Goal: Task Accomplishment & Management: Manage account settings

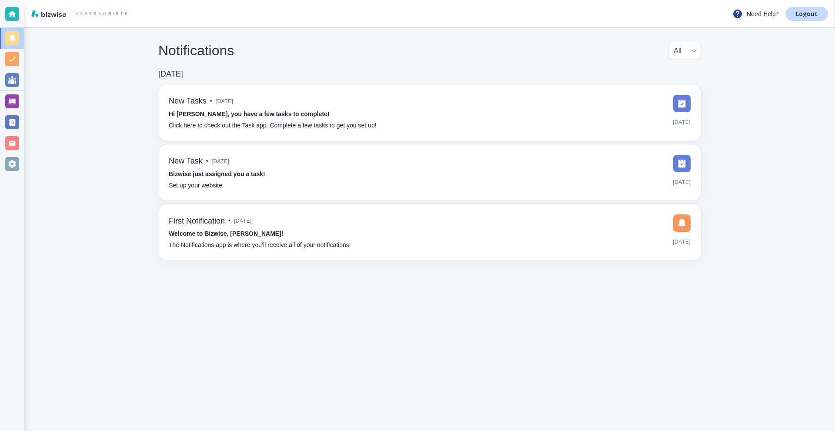
drag, startPoint x: 10, startPoint y: 102, endPoint x: 15, endPoint y: 102, distance: 5.7
click at [10, 103] on div at bounding box center [12, 101] width 14 height 14
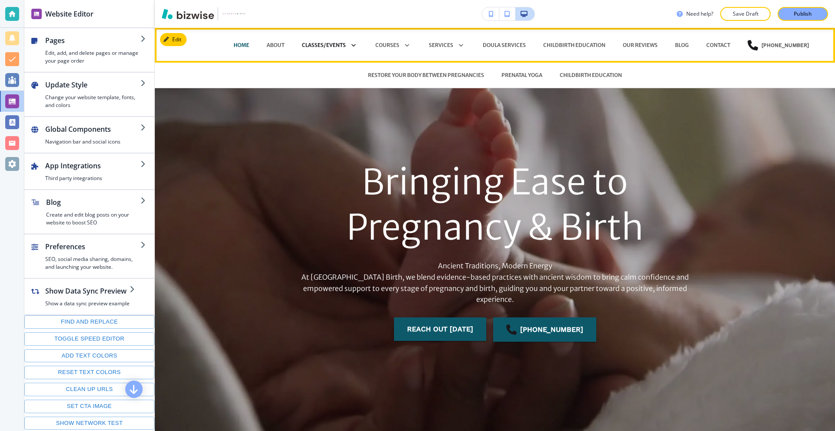
click at [325, 44] on p "CLASSES/EVENTS" at bounding box center [324, 45] width 44 height 8
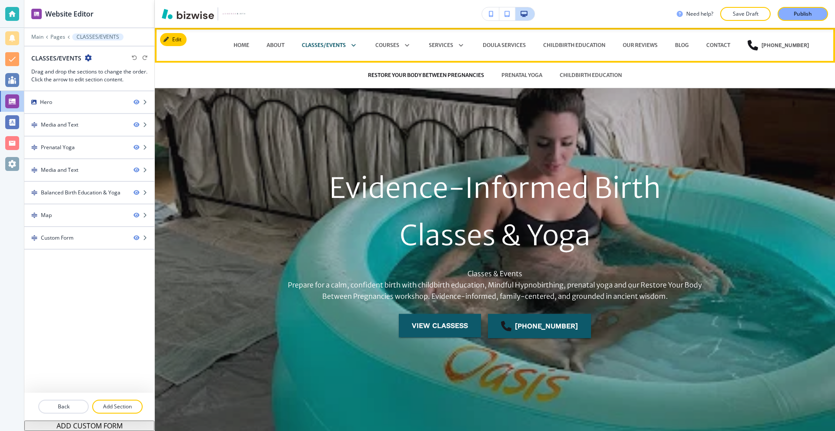
click at [394, 74] on p "RESTORE YOUR BODY BETWEEN PREGNANCIES" at bounding box center [426, 75] width 116 height 8
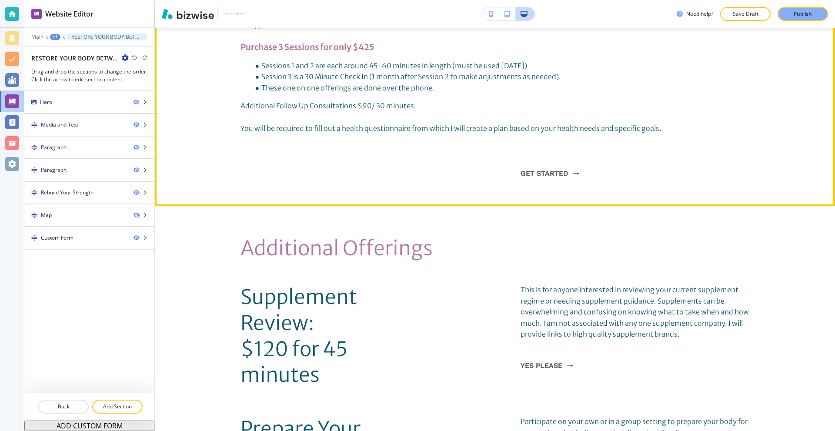
scroll to position [1044, 0]
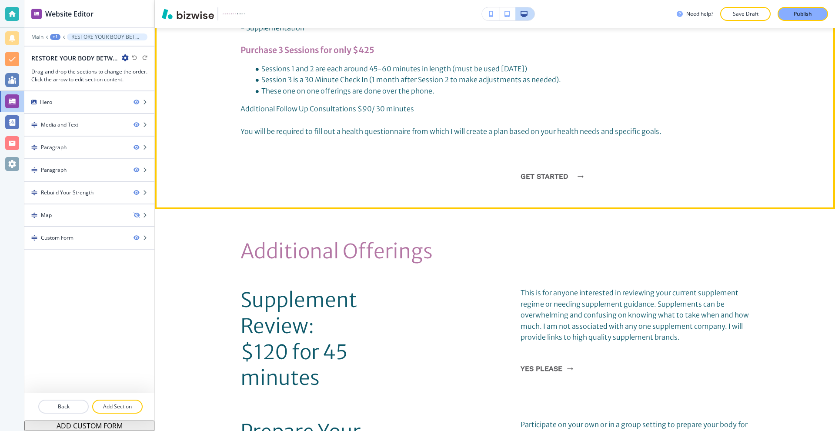
click at [543, 165] on link "get started" at bounding box center [550, 176] width 58 height 23
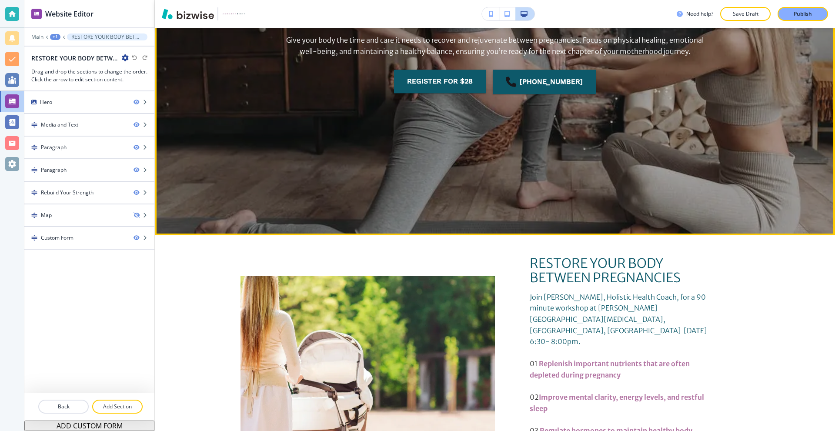
scroll to position [348, 0]
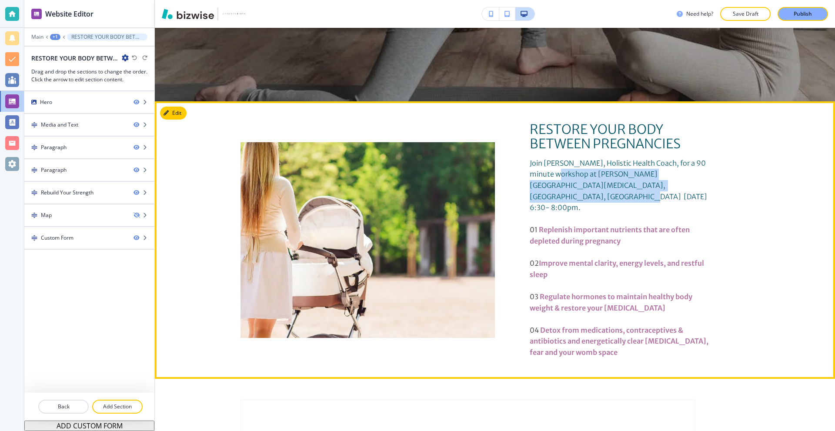
drag, startPoint x: 665, startPoint y: 184, endPoint x: 538, endPoint y: 171, distance: 128.1
click at [538, 171] on p "Join [PERSON_NAME], Holistic Health Coach, for a 90 minute workshop at [PERSON_…" at bounding box center [622, 186] width 185 height 56
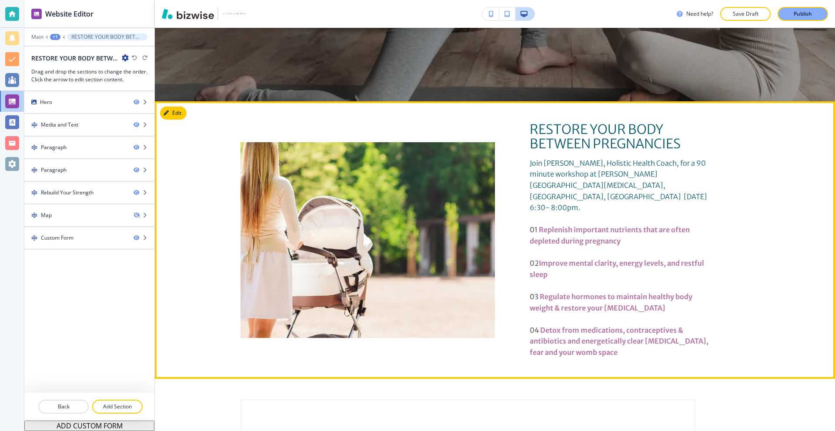
click at [502, 158] on div "RESTORE YOUR BODY BETWEEN PREGNANCIES Join Doula [PERSON_NAME], Holistic Health…" at bounding box center [622, 240] width 254 height 236
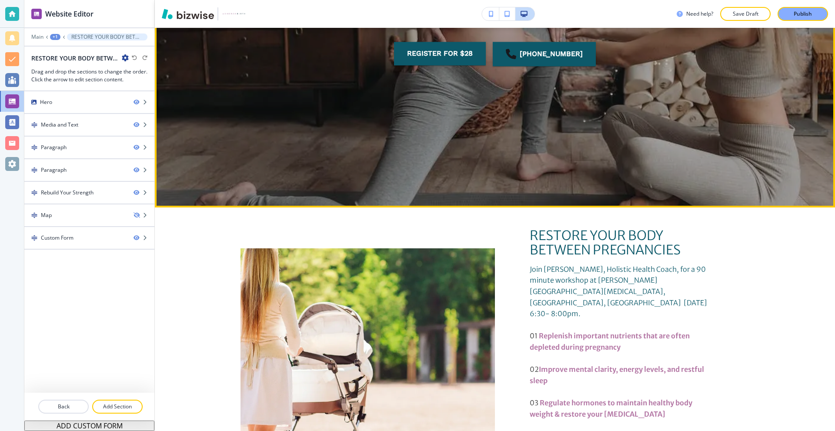
scroll to position [0, 0]
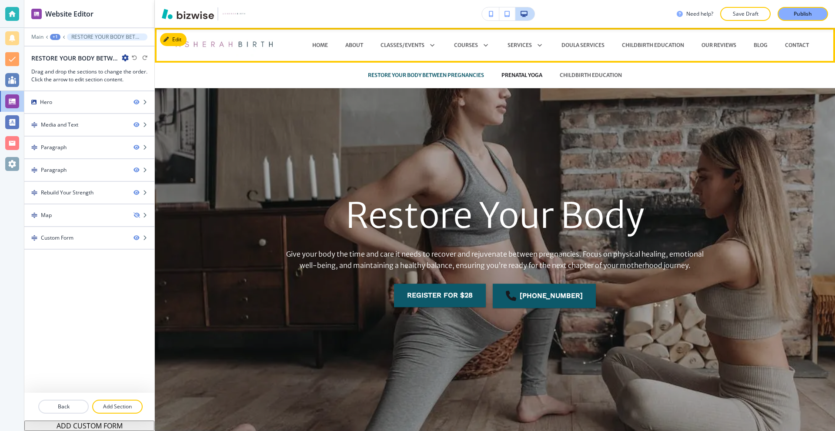
click at [506, 75] on p "PRENATAL YOGA" at bounding box center [522, 75] width 41 height 8
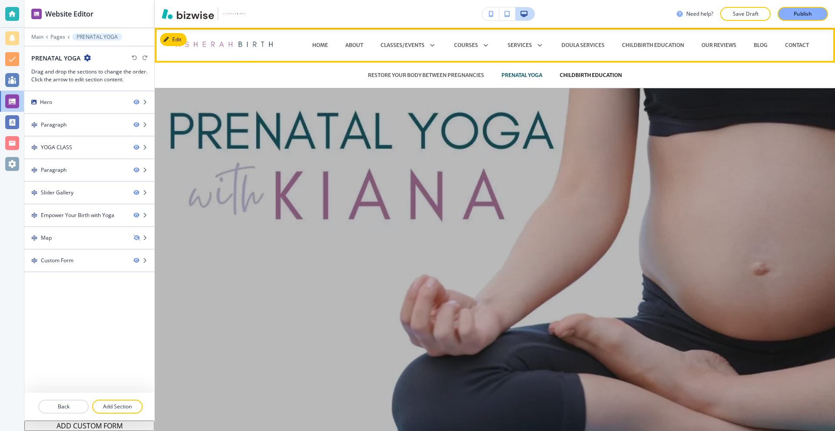
click at [562, 72] on p "CHILDBIRTH EDUCATION" at bounding box center [591, 75] width 62 height 8
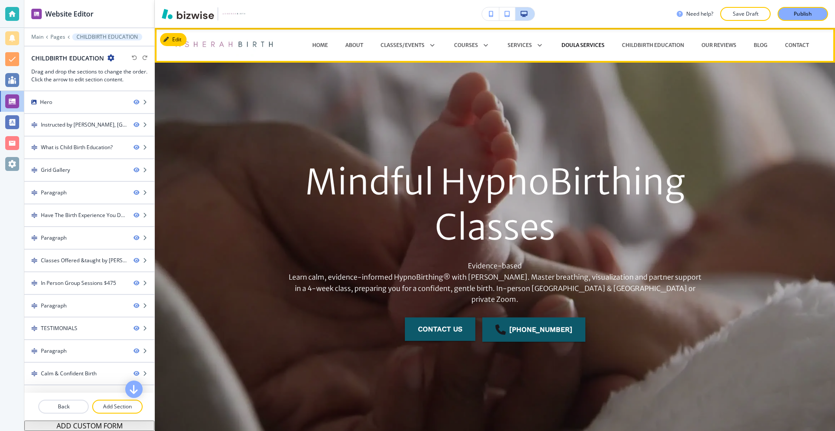
click at [579, 45] on p "DOULA SERVICES" at bounding box center [583, 45] width 43 height 8
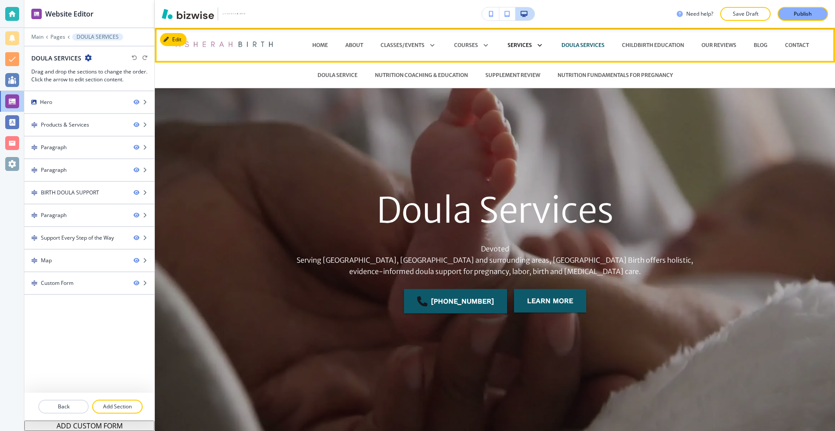
click at [512, 46] on p "SERVICES" at bounding box center [520, 45] width 24 height 8
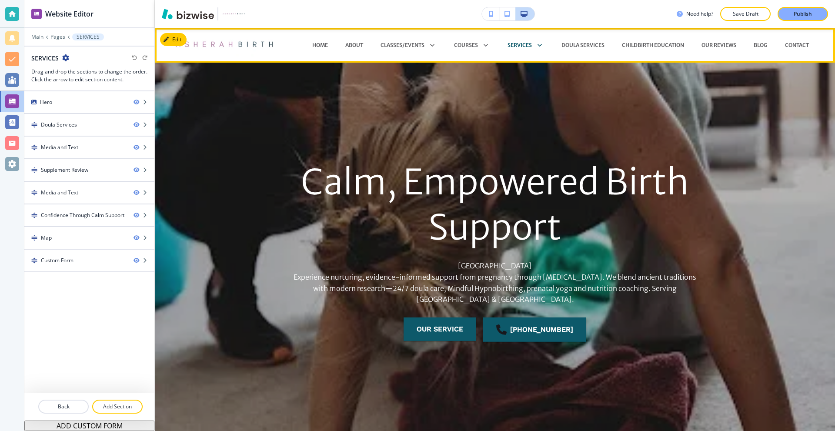
click at [573, 45] on p "DOULA SERVICES" at bounding box center [583, 45] width 43 height 8
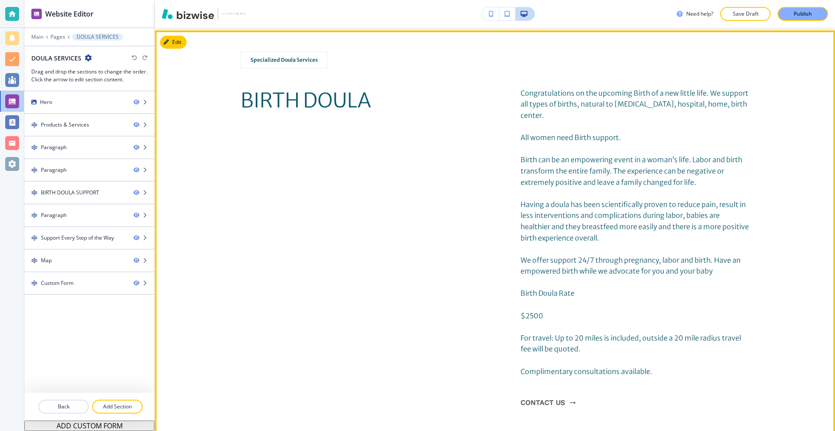
scroll to position [870, 0]
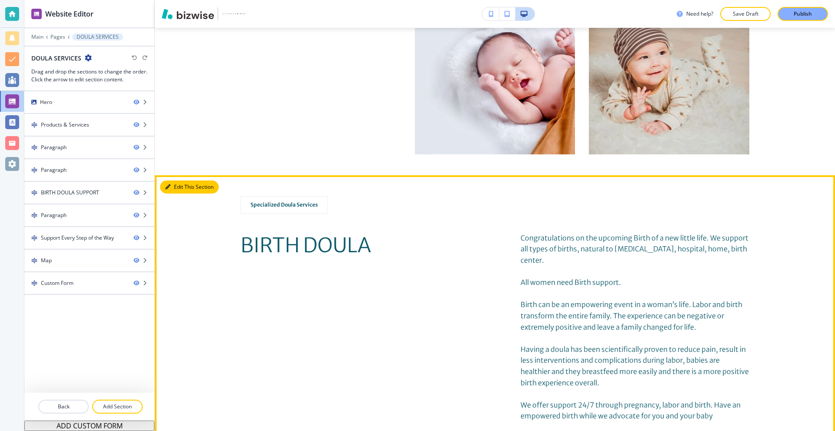
click at [176, 184] on button "Edit This Section" at bounding box center [189, 187] width 59 height 13
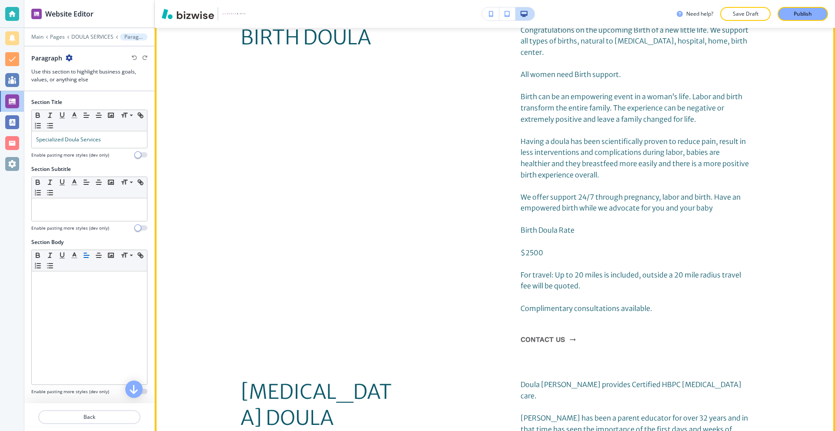
scroll to position [835, 0]
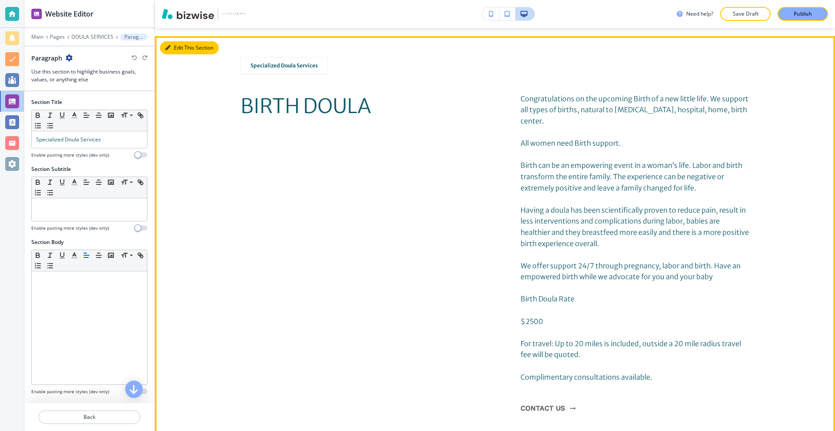
click at [174, 50] on button "Edit This Section" at bounding box center [189, 47] width 59 height 13
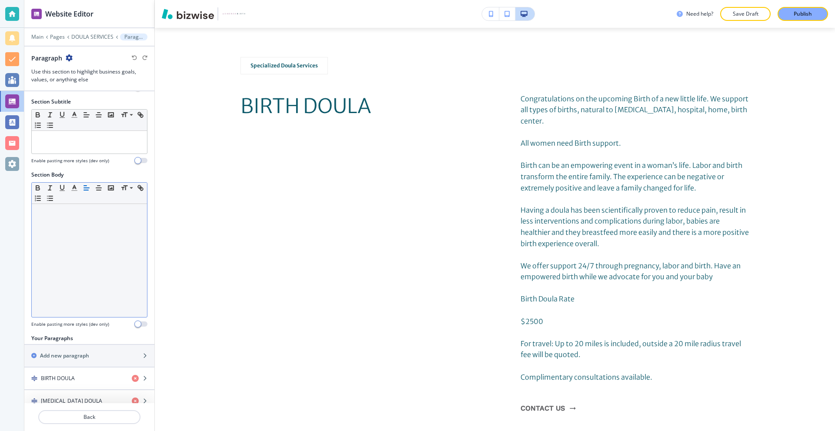
scroll to position [98, 0]
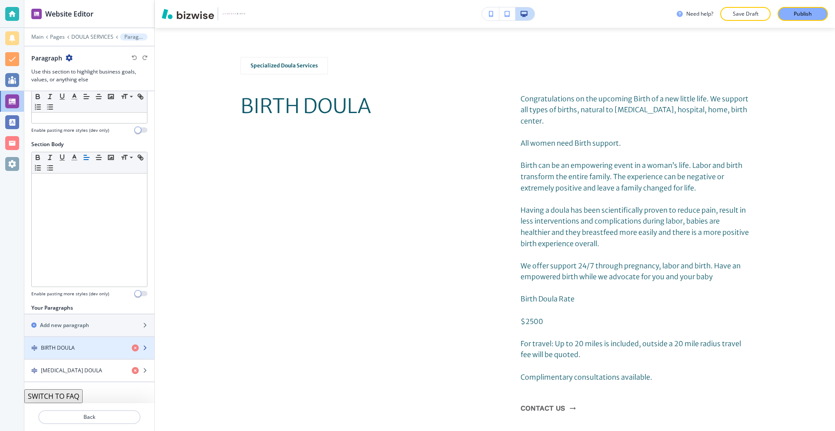
click at [68, 342] on div "button" at bounding box center [89, 340] width 130 height 7
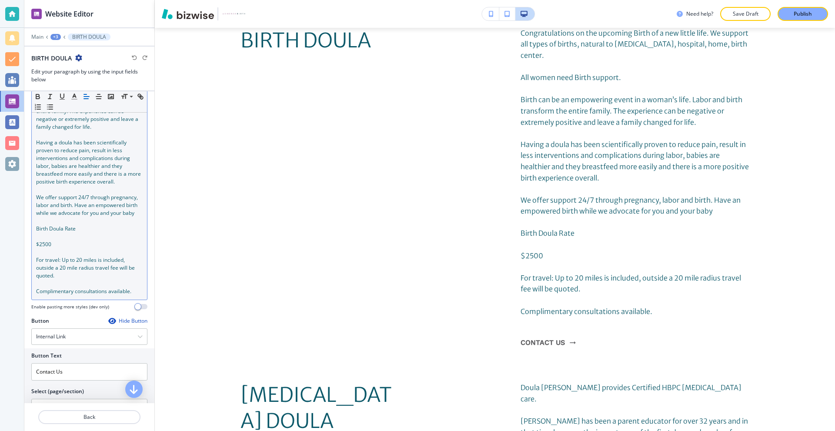
scroll to position [174, 0]
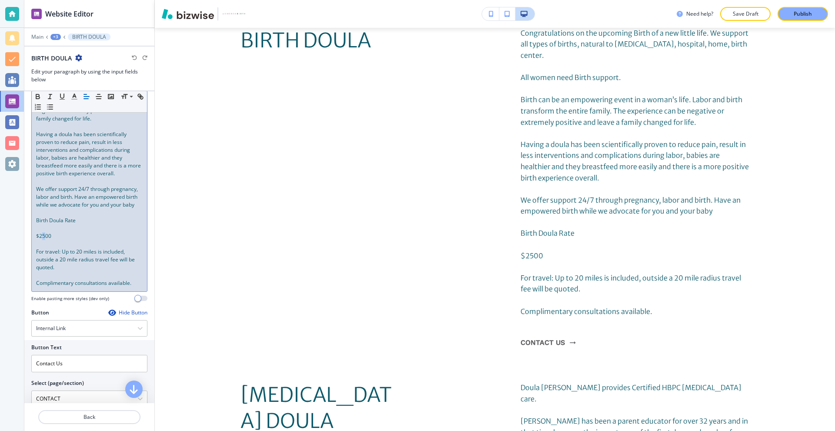
click at [44, 240] on span "$2500" at bounding box center [43, 235] width 15 height 7
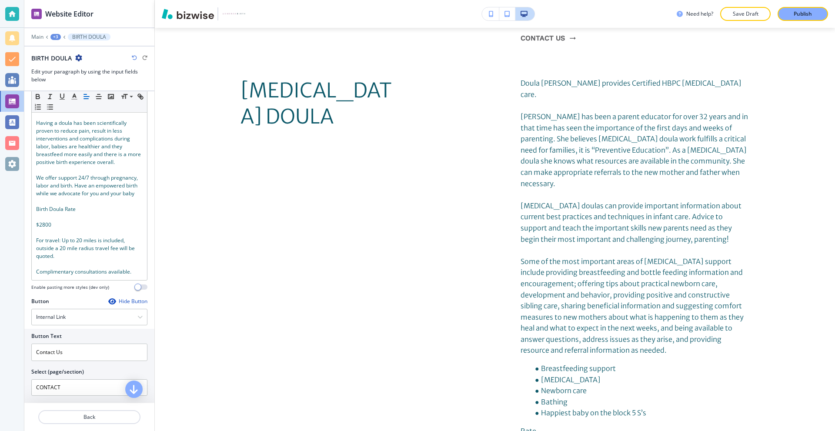
scroll to position [203, 0]
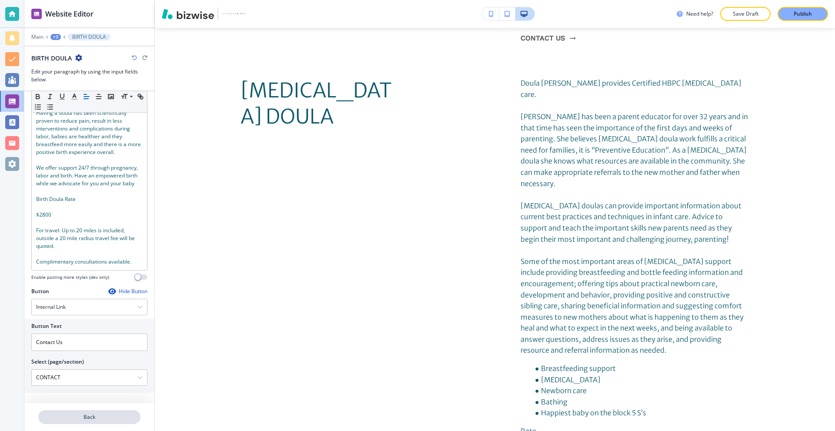
click at [99, 416] on p "Back" at bounding box center [89, 417] width 100 height 8
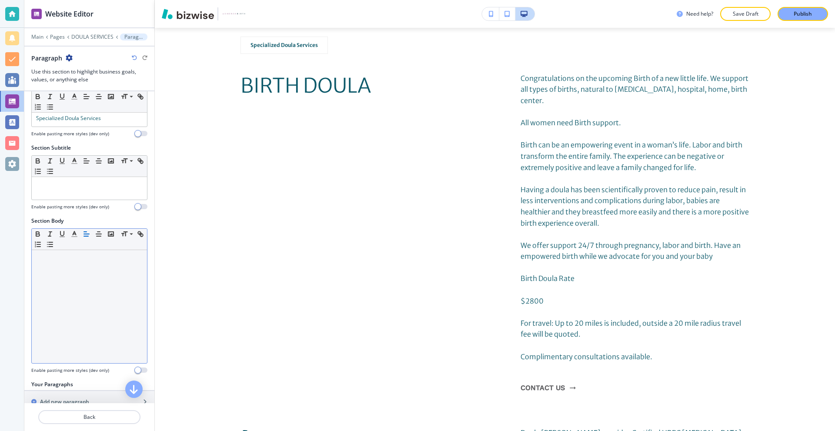
scroll to position [98, 0]
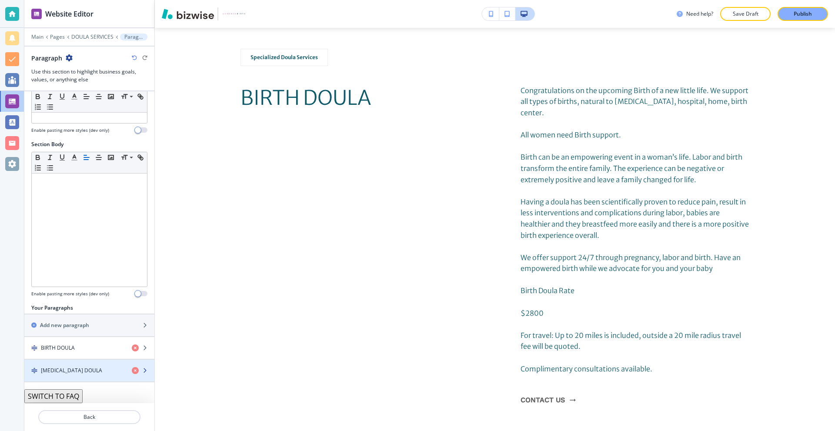
click at [82, 364] on div "button" at bounding box center [89, 363] width 130 height 7
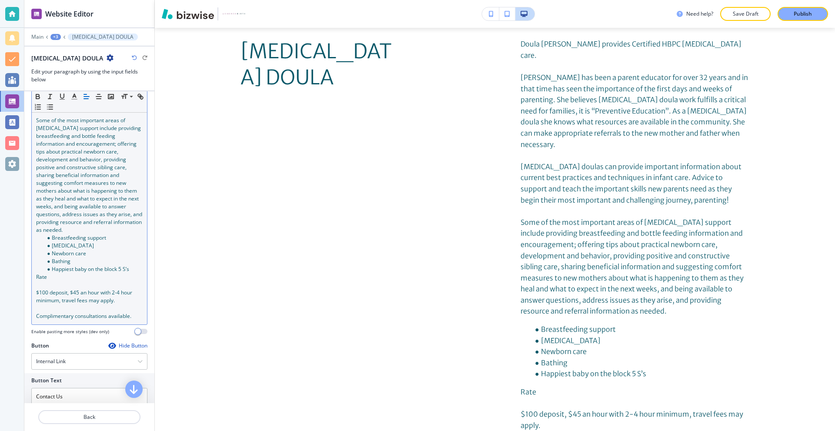
scroll to position [261, 0]
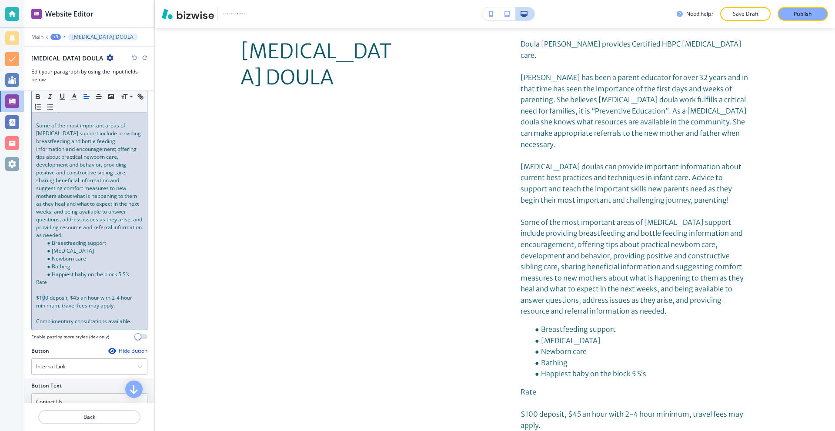
click at [44, 309] on span "$100 deposit, $45 an hour with 2-4 hour minimum, travel fees may apply." at bounding box center [84, 301] width 97 height 15
drag, startPoint x: 73, startPoint y: 305, endPoint x: 78, endPoint y: 307, distance: 5.5
click at [78, 307] on span "$150 deposit, $45 an hour with 2-4 hour minimum, travel fees may apply." at bounding box center [84, 301] width 97 height 15
click at [788, 15] on button "Publish" at bounding box center [803, 14] width 50 height 14
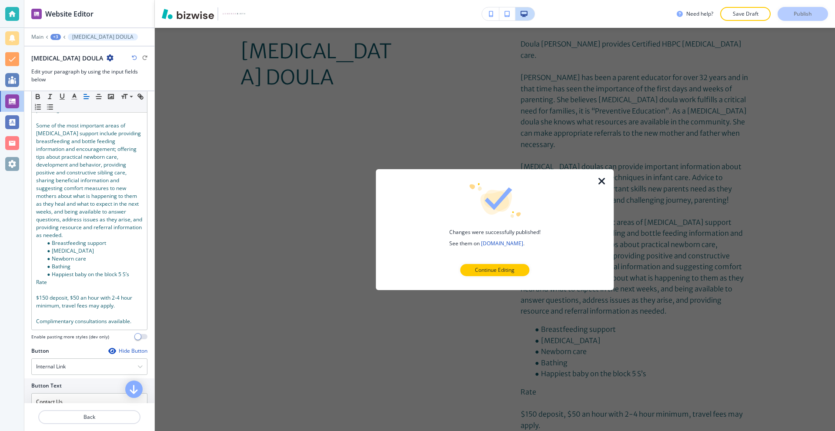
click at [603, 177] on icon "button" at bounding box center [602, 181] width 10 height 10
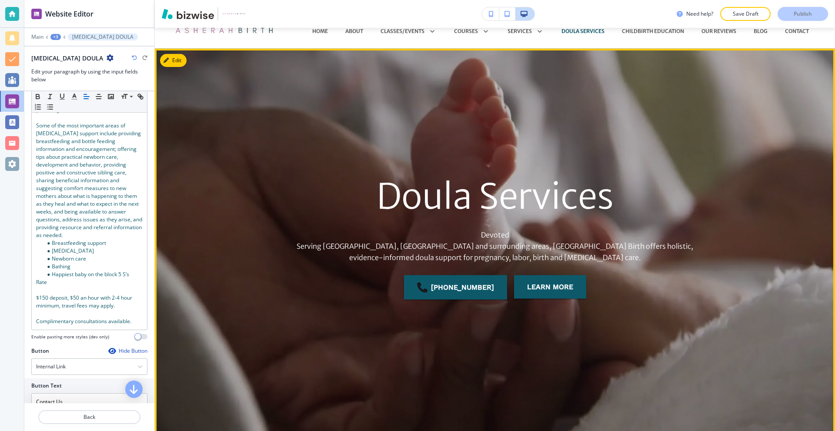
scroll to position [0, 0]
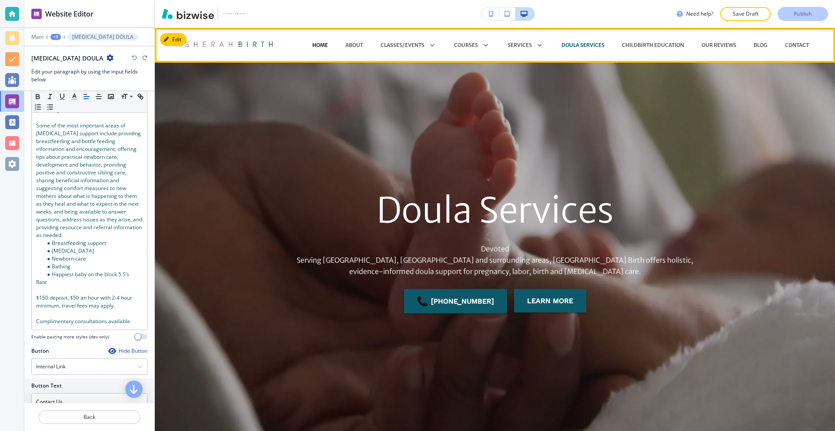
click at [312, 48] on p "HOME" at bounding box center [320, 45] width 16 height 8
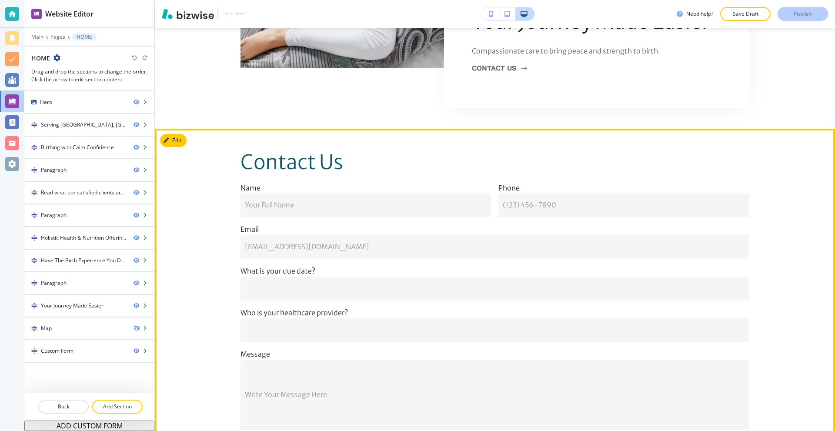
click at [177, 134] on button "Edit" at bounding box center [173, 140] width 27 height 13
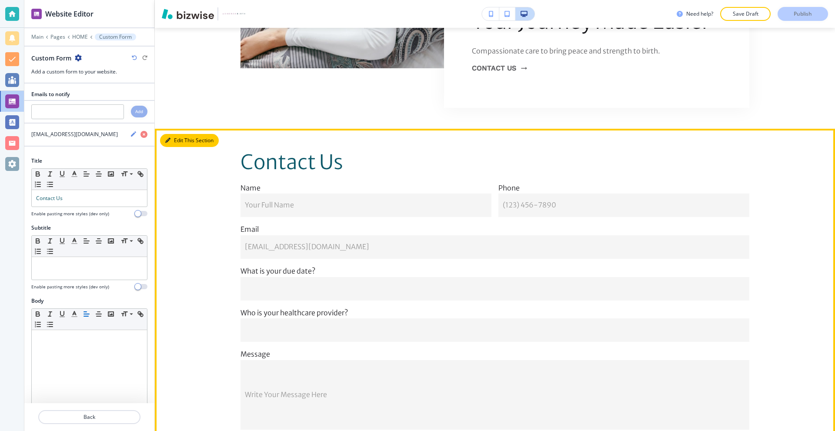
scroll to position [3207, 0]
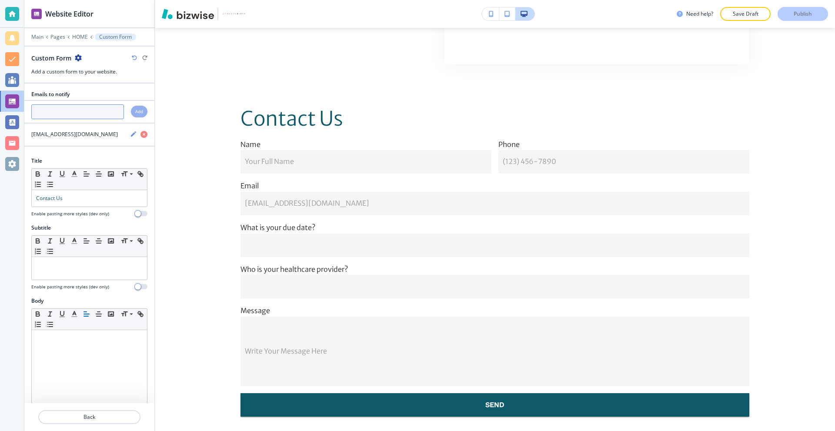
click at [84, 111] on input "text" at bounding box center [77, 111] width 93 height 15
paste input "[EMAIL_ADDRESS][DOMAIN_NAME]"
type input "[EMAIL_ADDRESS][DOMAIN_NAME]"
click at [135, 113] on h4 "Add" at bounding box center [139, 111] width 8 height 7
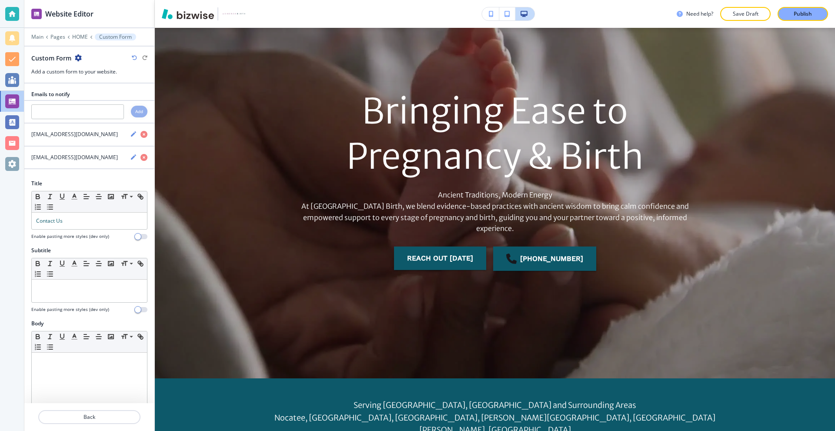
scroll to position [0, 0]
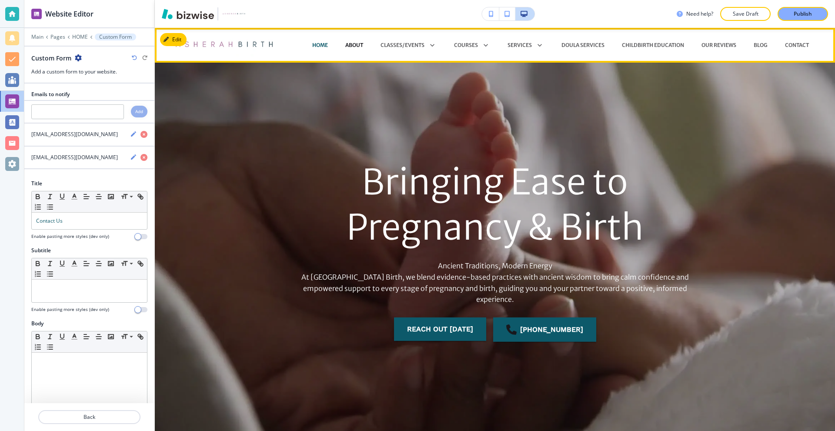
click at [345, 44] on p "About" at bounding box center [354, 45] width 18 height 8
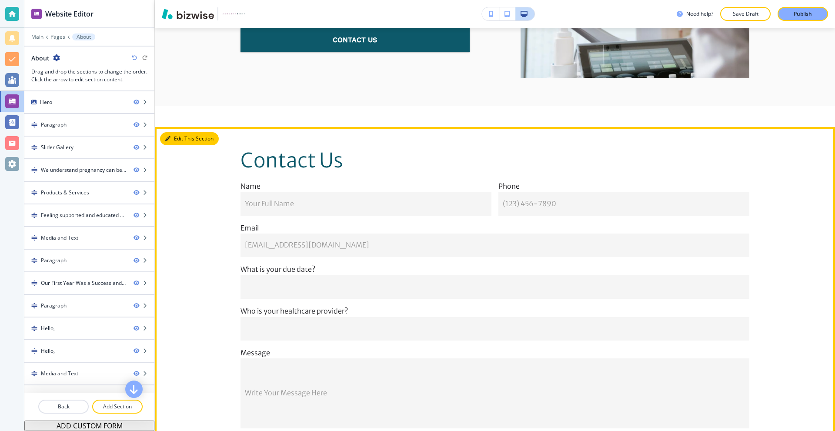
click at [178, 132] on button "Edit This Section" at bounding box center [189, 138] width 59 height 13
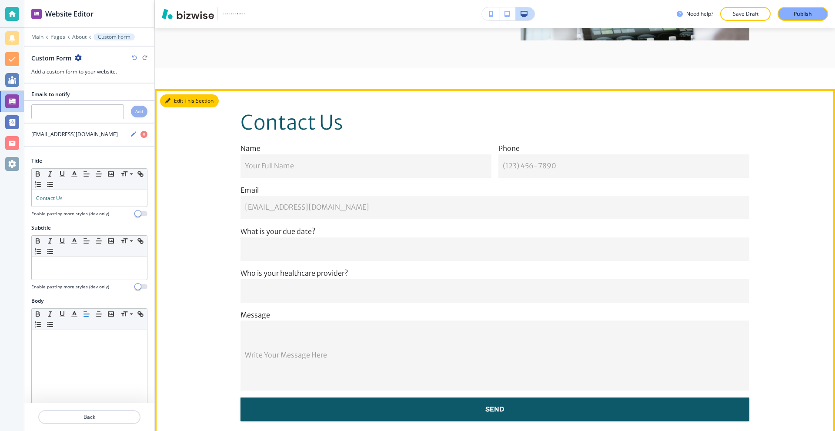
scroll to position [4885, 0]
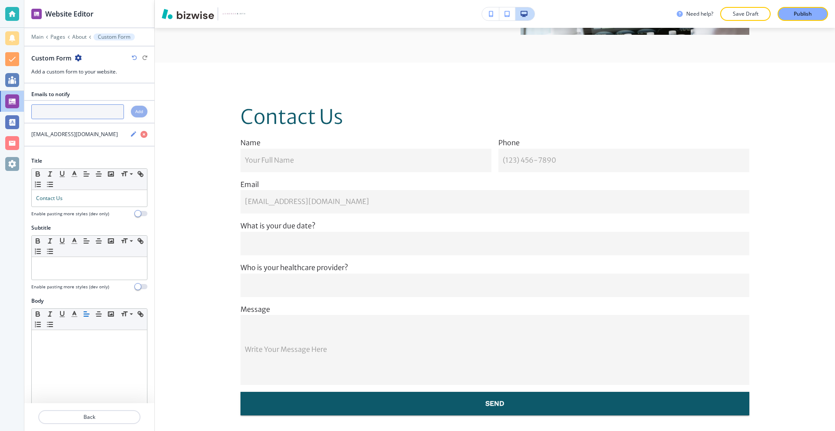
click at [81, 117] on input "text" at bounding box center [77, 111] width 93 height 15
paste input "[EMAIL_ADDRESS][DOMAIN_NAME]"
type input "[EMAIL_ADDRESS][DOMAIN_NAME]"
click at [147, 112] on div at bounding box center [150, 244] width 7 height 320
click at [135, 111] on h4 "Add" at bounding box center [139, 111] width 8 height 7
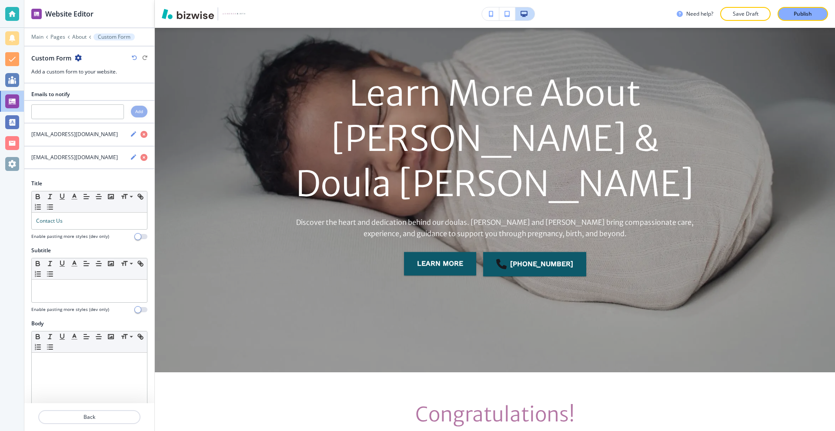
scroll to position [0, 0]
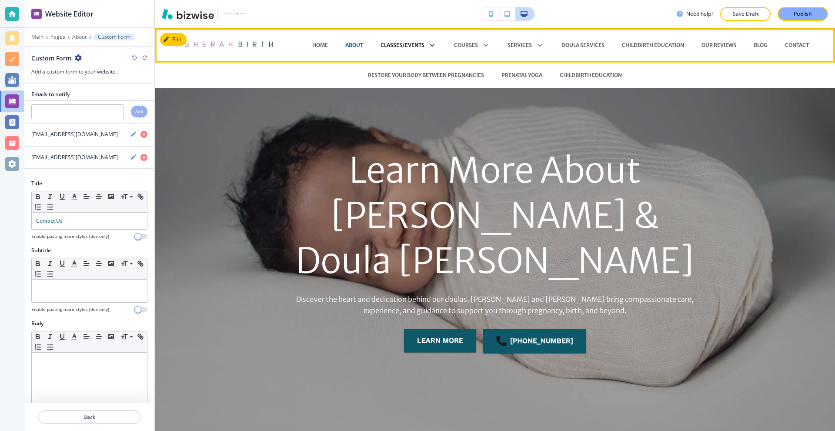
click at [384, 45] on p "CLASSES/EVENTS" at bounding box center [403, 45] width 44 height 8
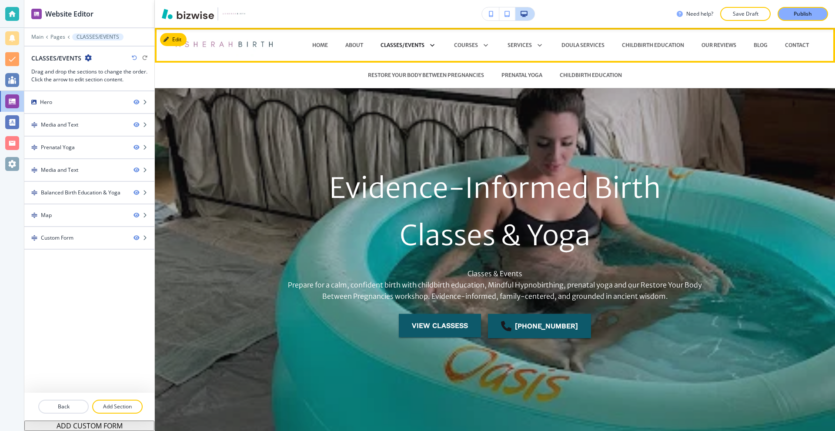
click at [384, 45] on p "CLASSES/EVENTS" at bounding box center [403, 45] width 44 height 8
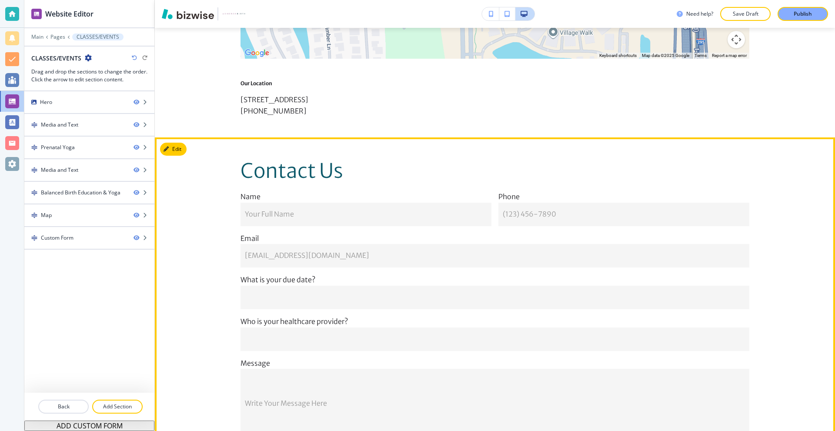
drag, startPoint x: 184, startPoint y: 119, endPoint x: 180, endPoint y: 126, distance: 8.1
click at [184, 137] on section "Contact Us Name Your Full Name Your Full Name Phone [PHONE_NUMBER] [PHONE_NUMBE…" at bounding box center [495, 313] width 680 height 352
click at [180, 143] on button "Edit This Section" at bounding box center [189, 149] width 59 height 13
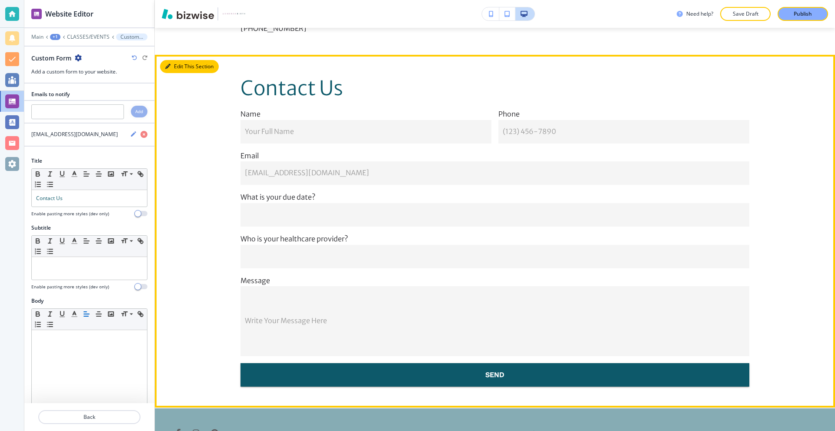
scroll to position [2109, 0]
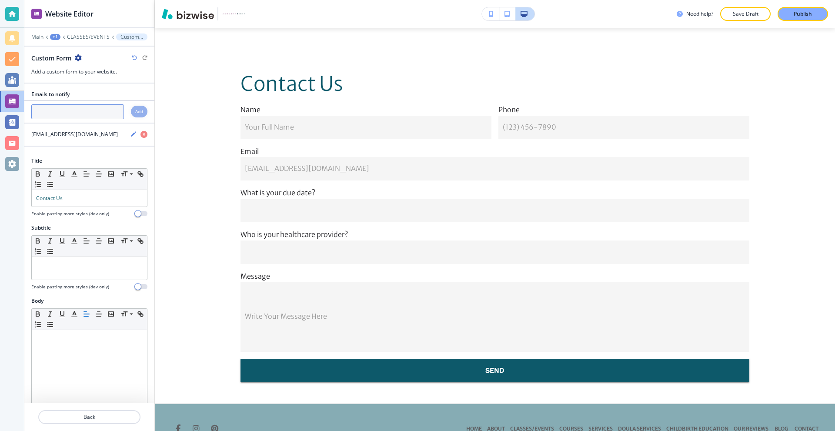
click at [83, 110] on input "text" at bounding box center [77, 111] width 93 height 15
paste input "[EMAIL_ADDRESS][DOMAIN_NAME]"
type input "[EMAIL_ADDRESS][DOMAIN_NAME]"
click at [136, 114] on h4 "Add" at bounding box center [139, 111] width 8 height 7
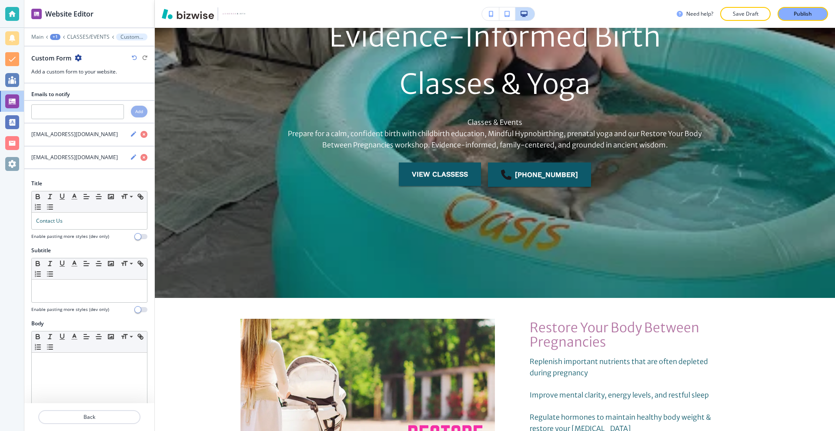
scroll to position [0, 0]
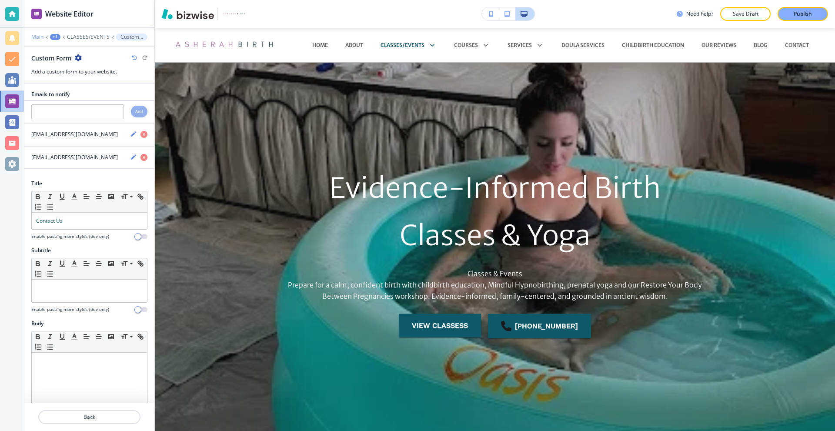
click at [37, 34] on p "Main" at bounding box center [37, 37] width 12 height 6
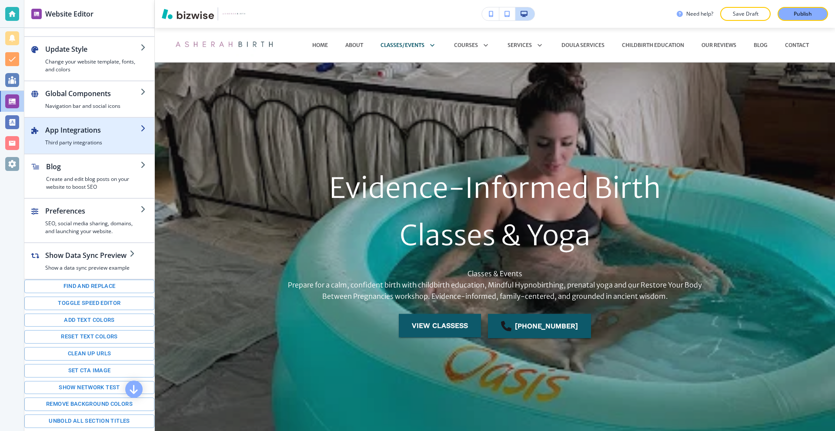
scroll to position [50, 0]
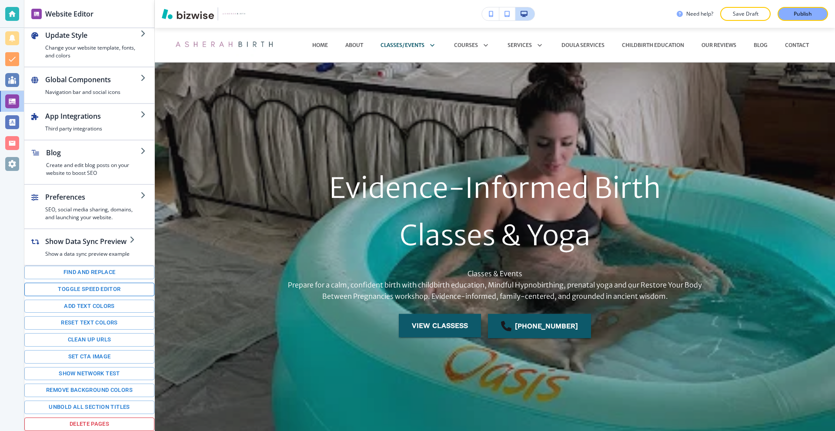
click at [113, 292] on button "Toggle speed editor" at bounding box center [89, 289] width 130 height 13
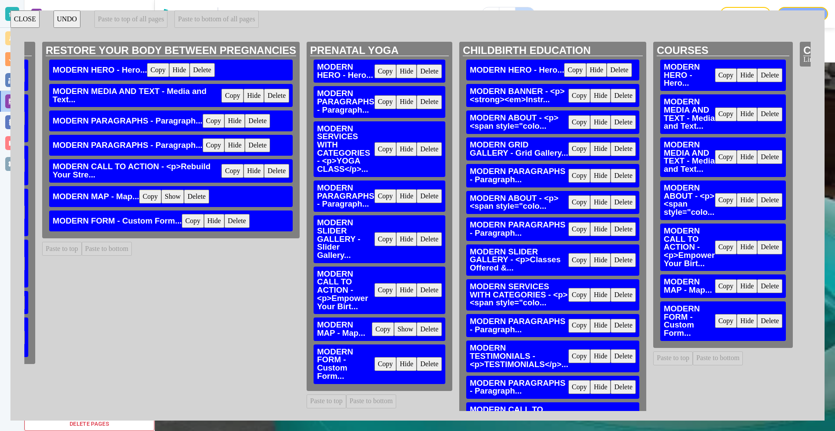
scroll to position [0, 445]
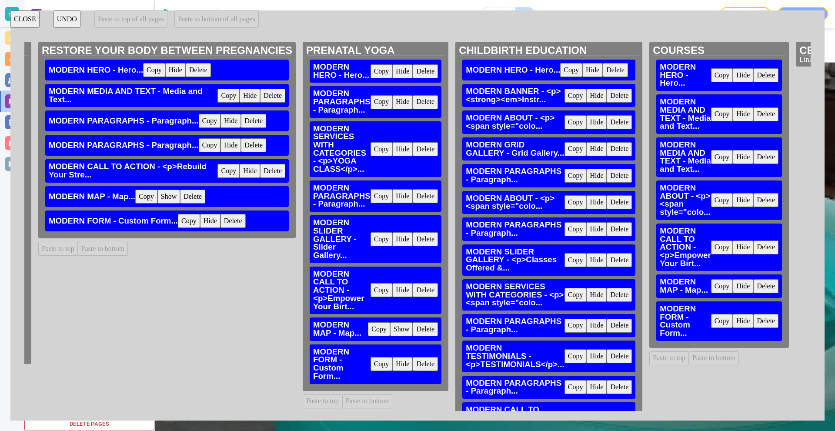
click at [230, 221] on button "Delete" at bounding box center [233, 221] width 25 height 14
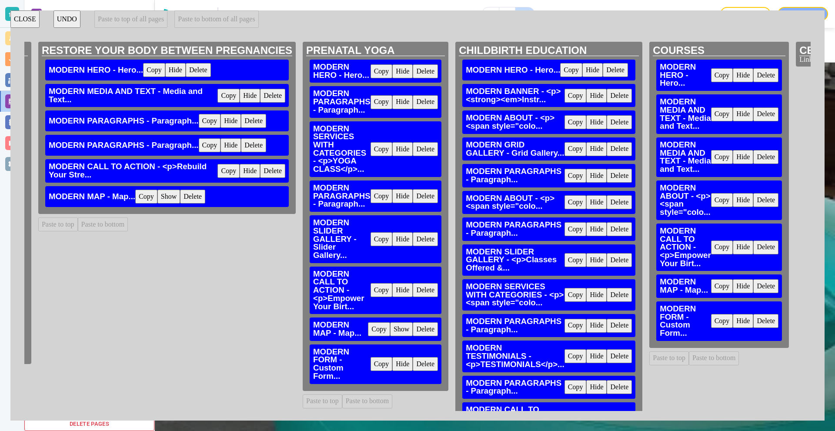
click at [424, 366] on button "Delete" at bounding box center [425, 364] width 25 height 14
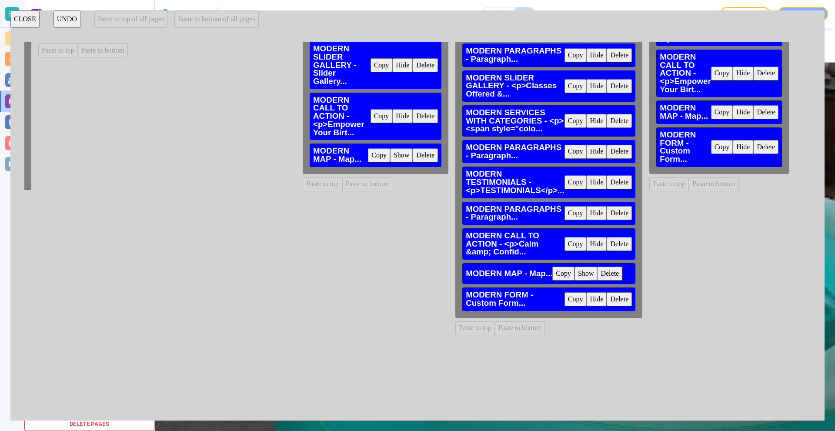
click at [614, 299] on button "Delete" at bounding box center [619, 299] width 25 height 14
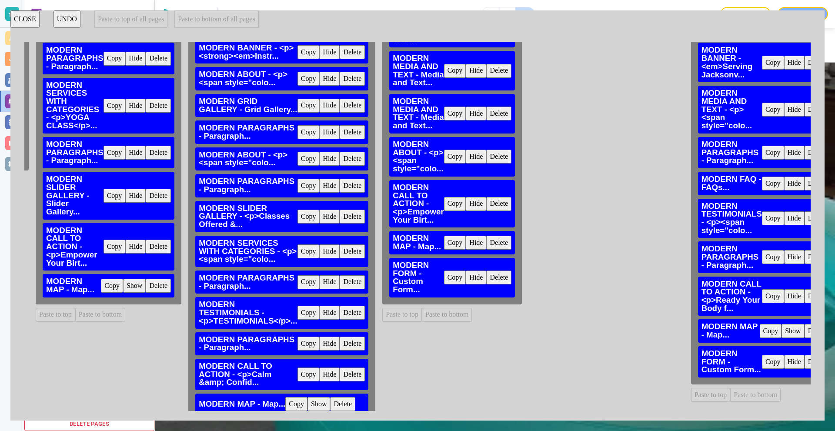
scroll to position [43, 812]
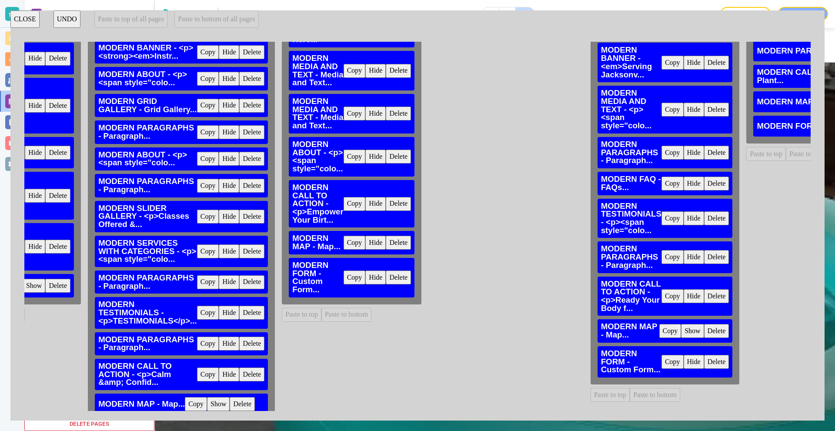
click at [397, 276] on button "Delete" at bounding box center [398, 278] width 25 height 14
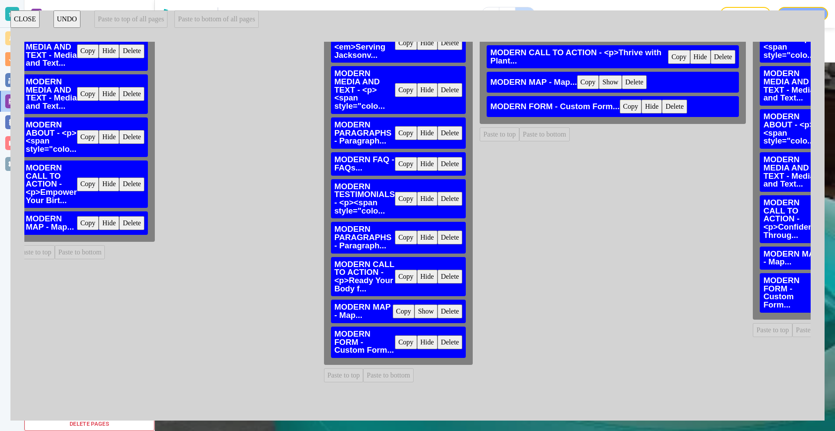
scroll to position [87, 1079]
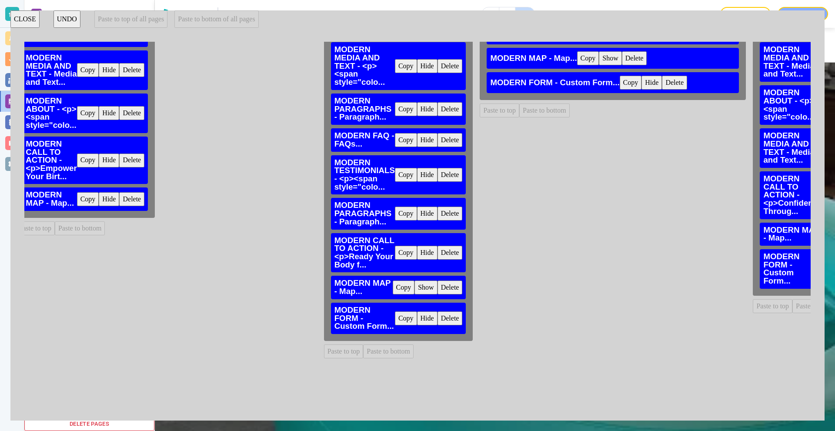
click at [448, 319] on button "Delete" at bounding box center [450, 318] width 25 height 14
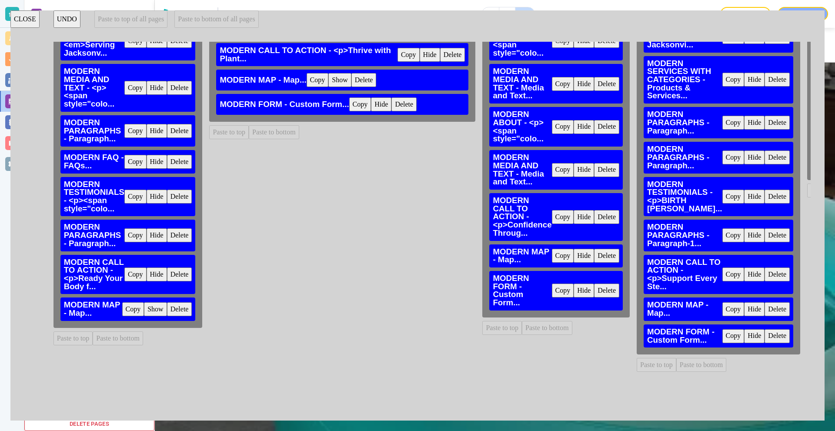
scroll to position [0, 1349]
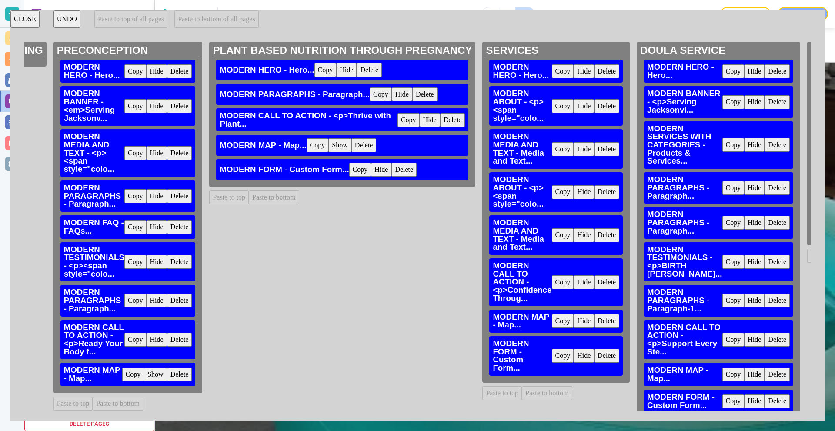
click at [411, 172] on button "Delete" at bounding box center [403, 170] width 25 height 14
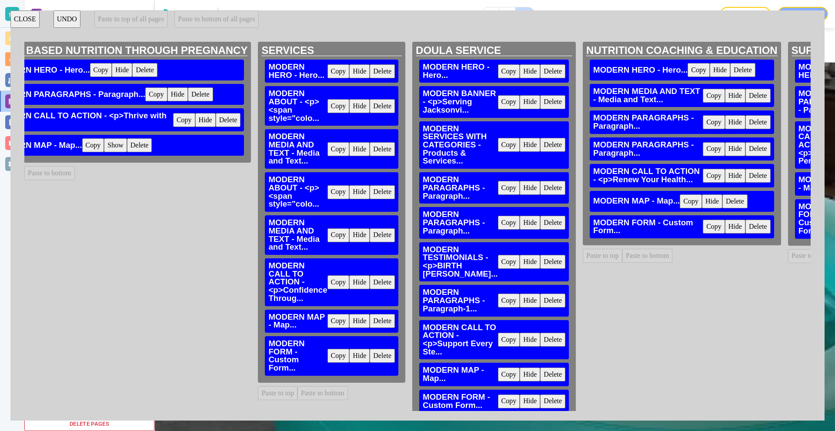
scroll to position [0, 1643]
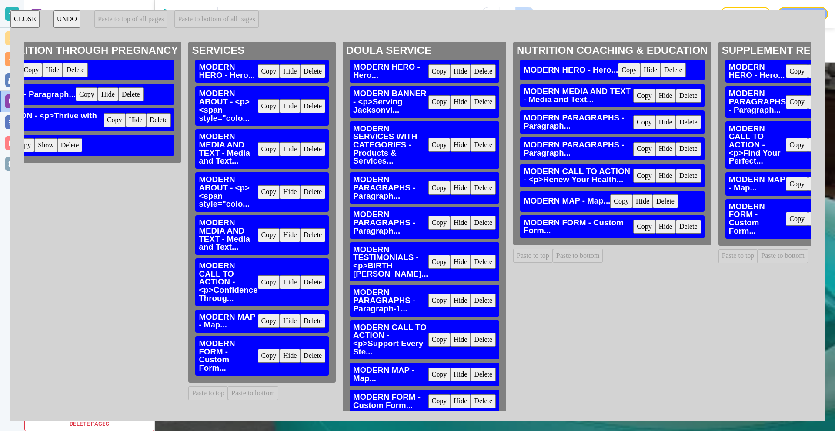
click at [315, 353] on button "Delete" at bounding box center [312, 356] width 25 height 14
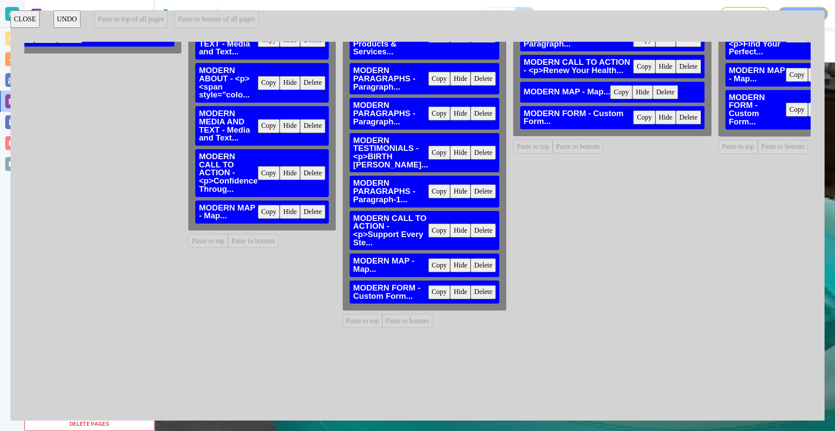
scroll to position [130, 1643]
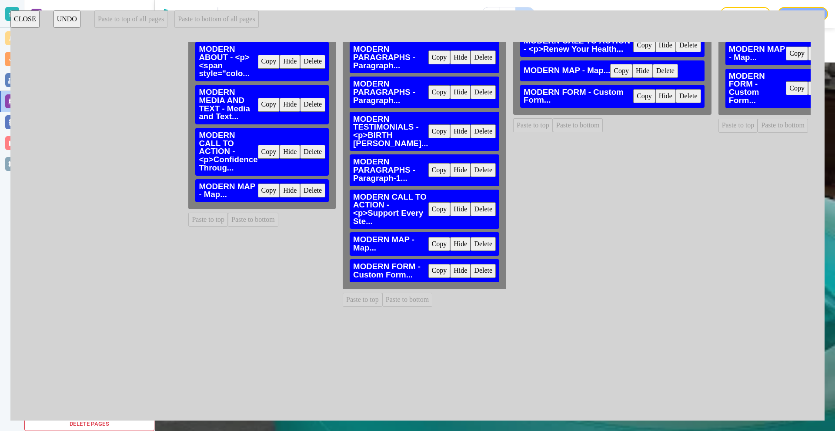
click at [471, 278] on button "Delete" at bounding box center [483, 271] width 25 height 14
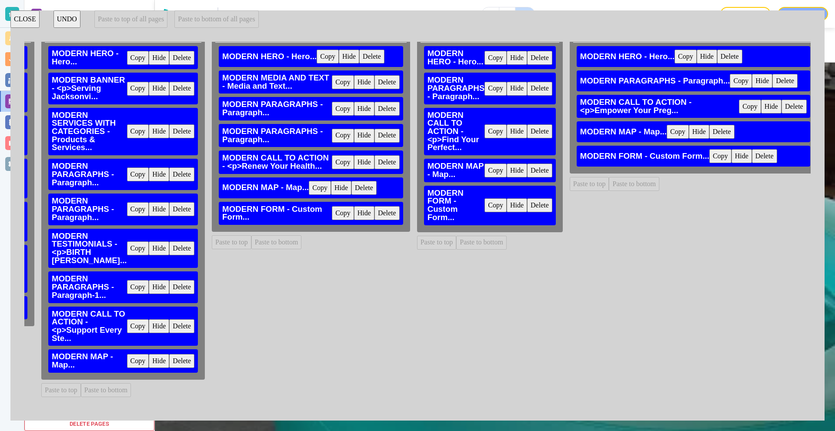
scroll to position [0, 1945]
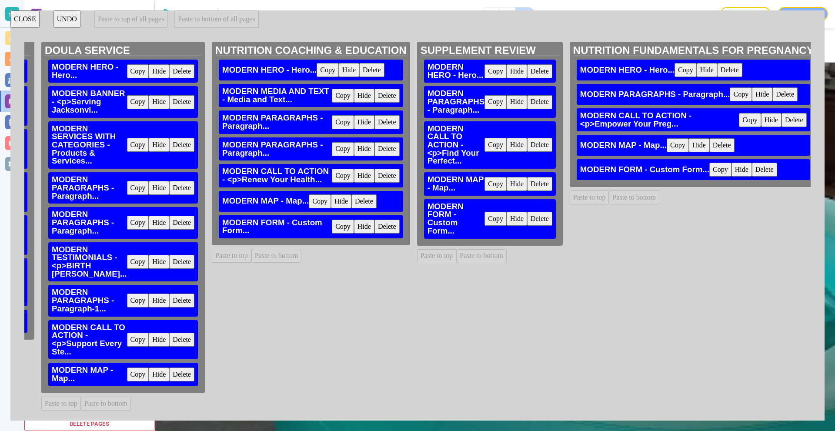
click at [375, 225] on button "Delete" at bounding box center [387, 227] width 25 height 14
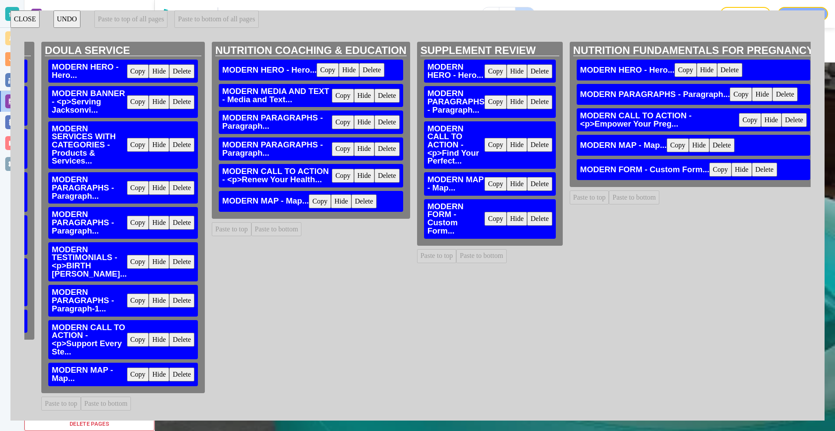
click at [527, 217] on button "Delete" at bounding box center [539, 219] width 25 height 14
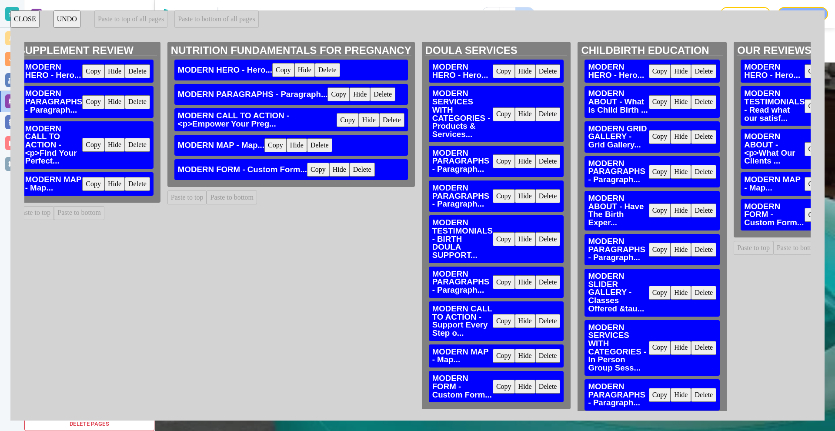
scroll to position [0, 2405]
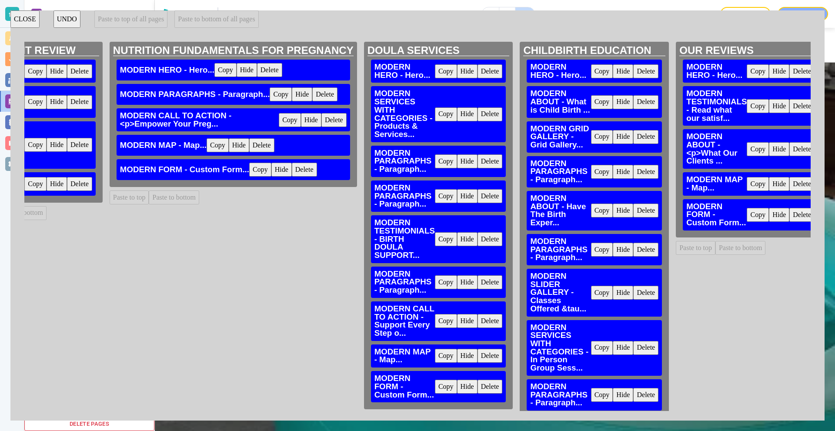
click at [292, 164] on button "Delete" at bounding box center [304, 170] width 25 height 14
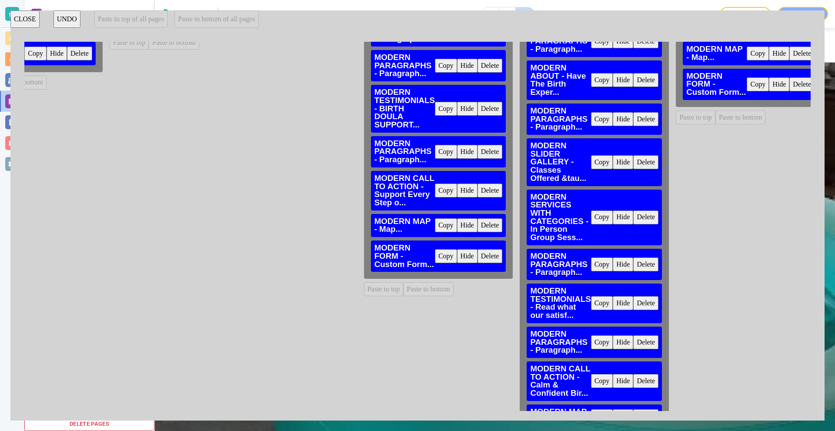
click at [478, 254] on button "Delete" at bounding box center [490, 256] width 25 height 14
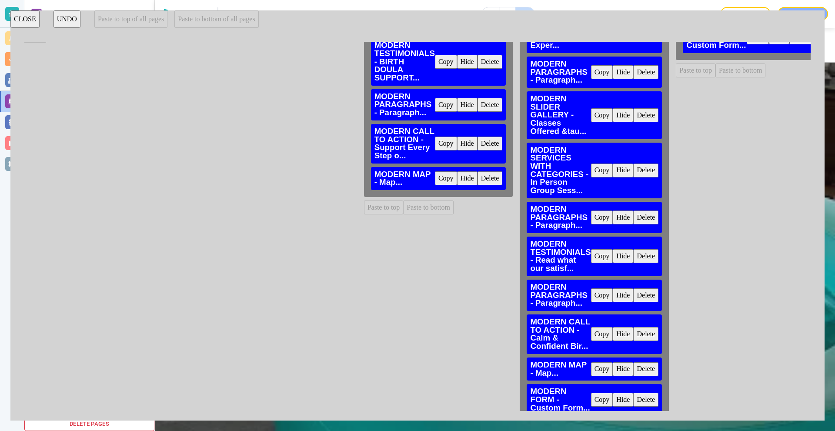
scroll to position [348, 2405]
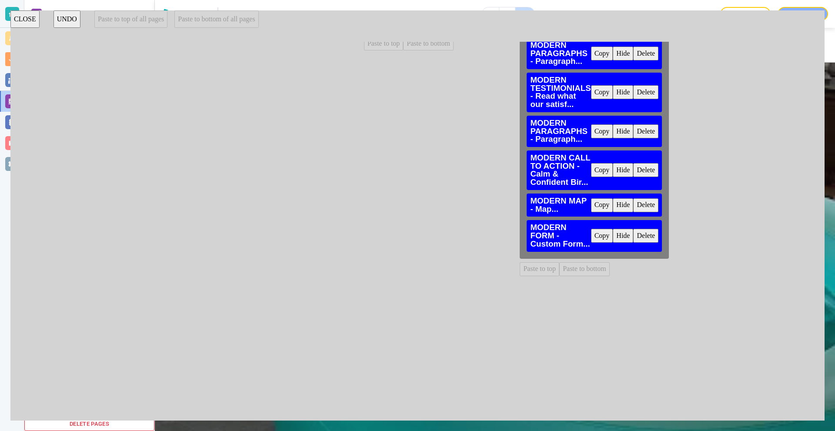
click at [641, 236] on div "MODERN FORM - Custom Form... Copy Hide Delete" at bounding box center [594, 235] width 135 height 31
click at [637, 231] on button "Delete" at bounding box center [645, 236] width 25 height 14
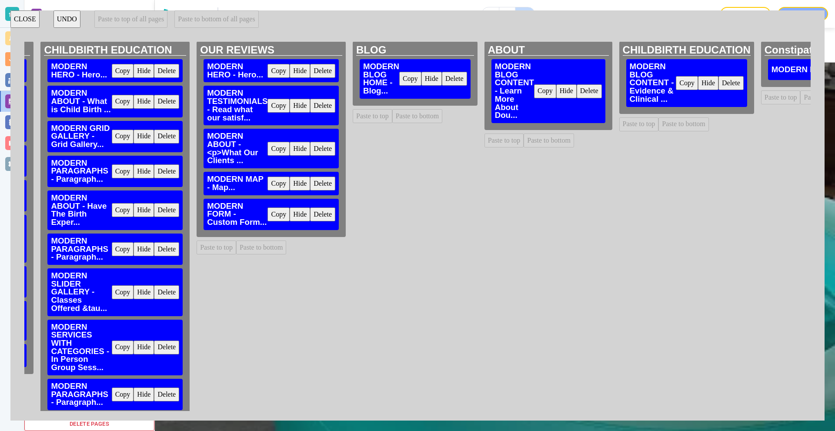
scroll to position [0, 2884]
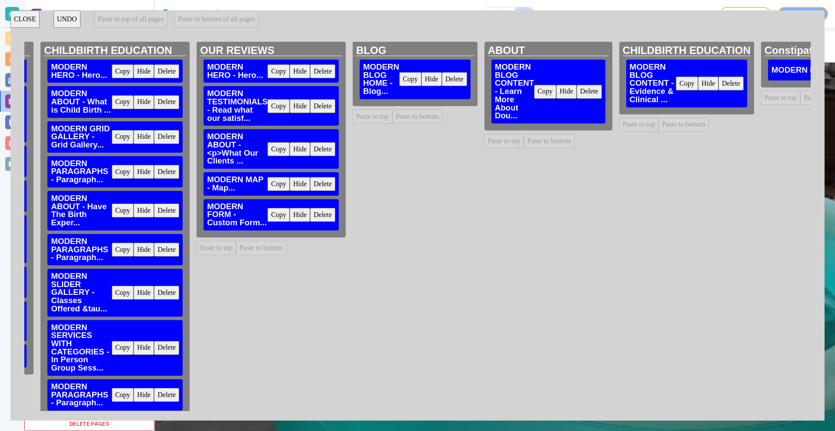
click at [314, 215] on button "Delete" at bounding box center [322, 215] width 25 height 14
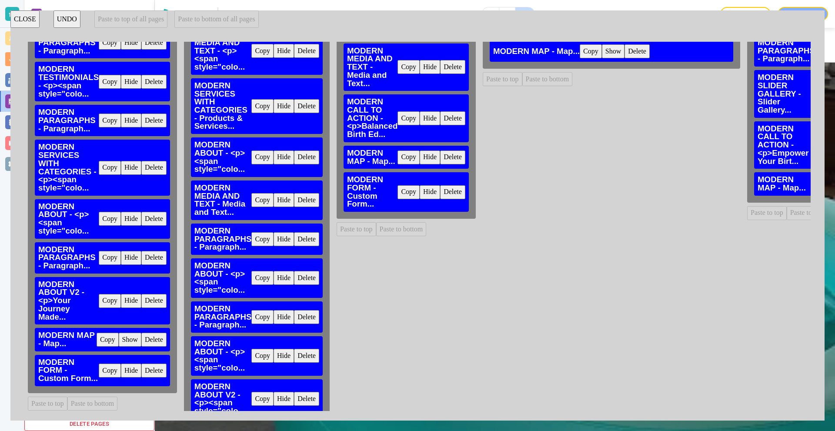
scroll to position [217, 0]
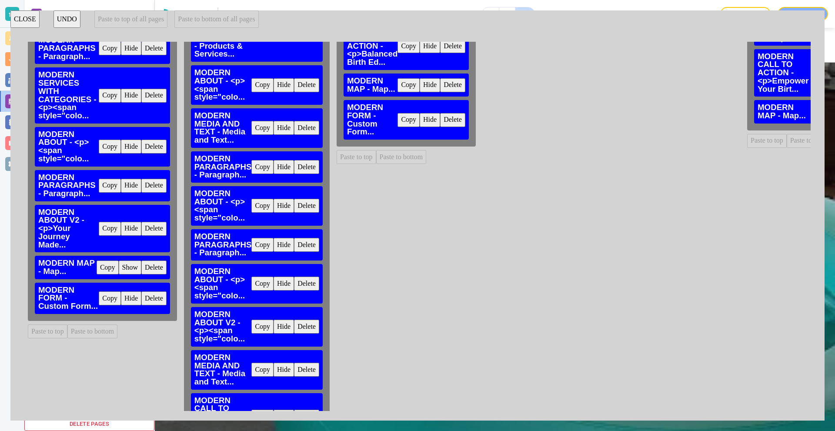
click at [457, 118] on button "Delete" at bounding box center [452, 120] width 25 height 14
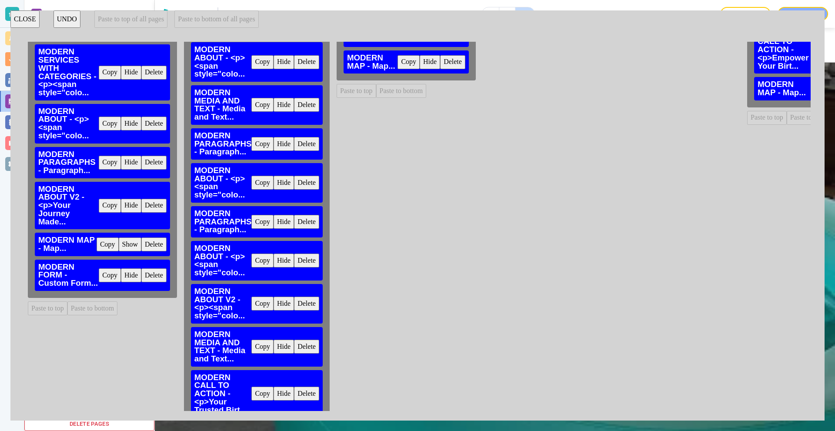
scroll to position [348, 0]
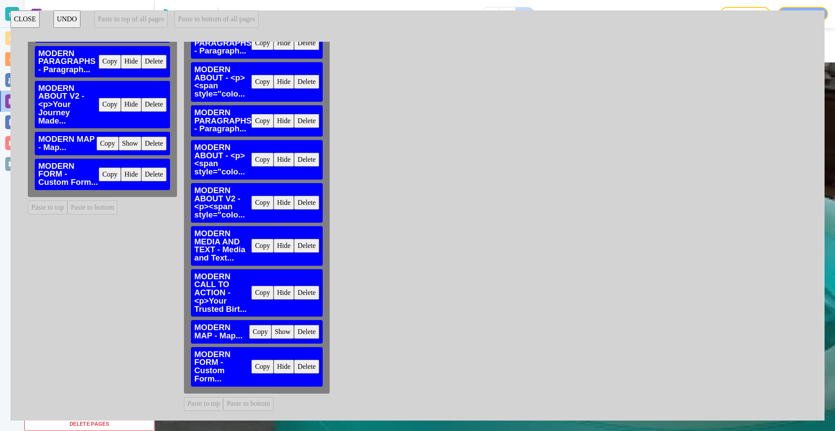
click at [309, 362] on button "Delete" at bounding box center [306, 367] width 25 height 14
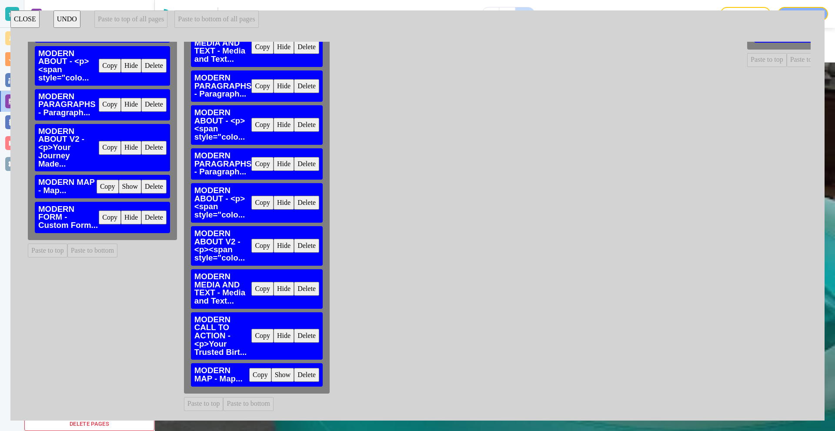
click at [109, 211] on button "Copy" at bounding box center [110, 218] width 22 height 14
click at [230, 18] on button "Paste to bottom of all pages" at bounding box center [216, 18] width 84 height 17
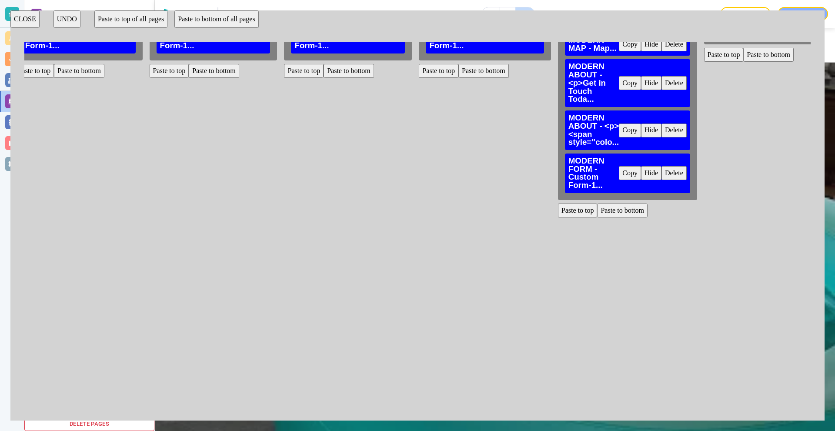
scroll to position [0, 6012]
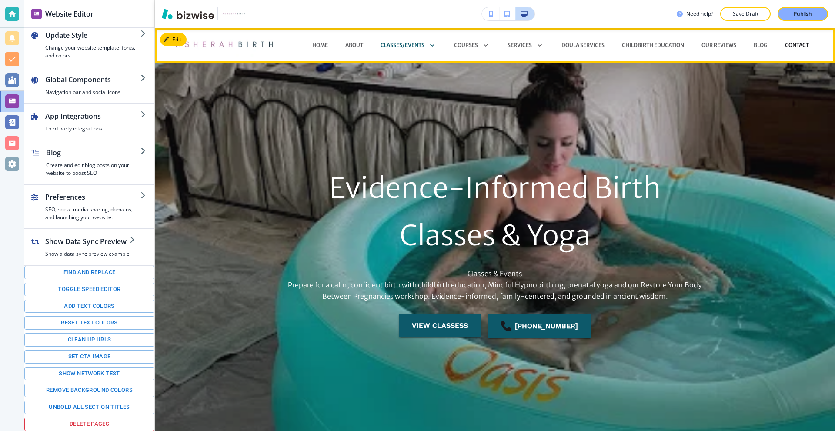
click at [785, 44] on p "CONTACT" at bounding box center [797, 45] width 24 height 8
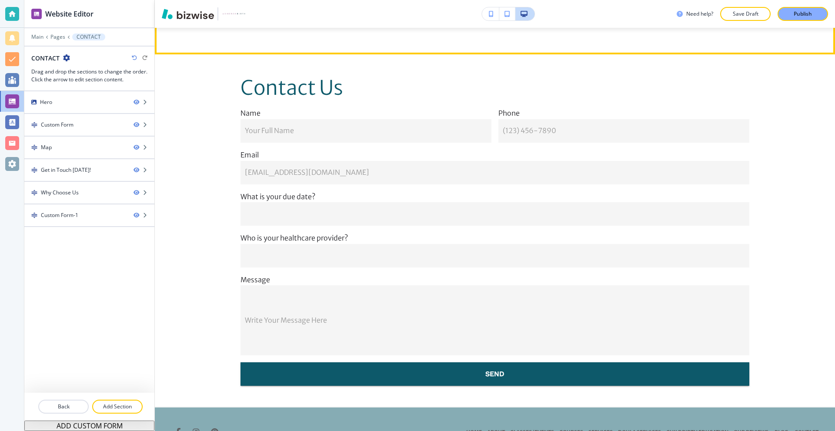
scroll to position [1607, 0]
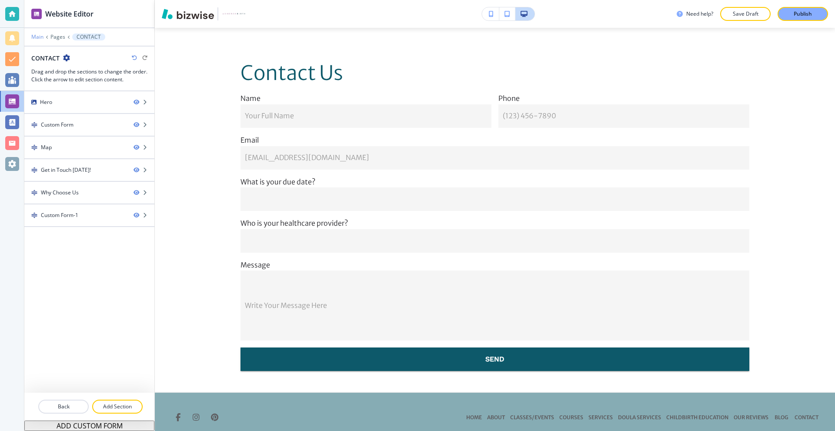
click at [38, 36] on p "Main" at bounding box center [37, 37] width 12 height 6
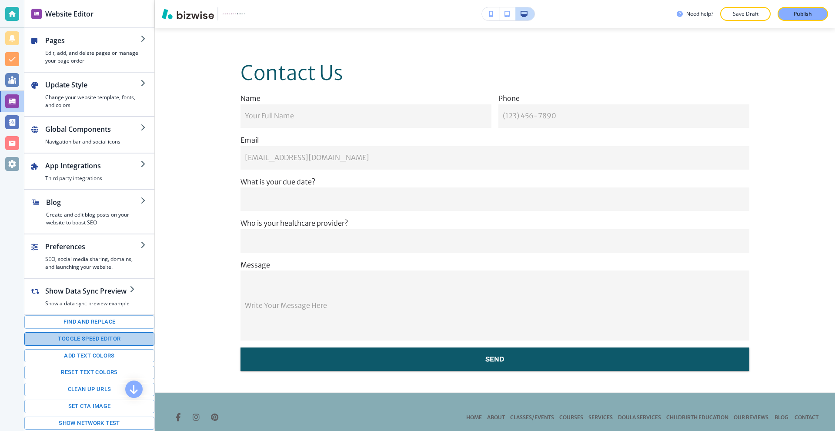
click at [98, 340] on button "Toggle speed editor" at bounding box center [89, 338] width 130 height 13
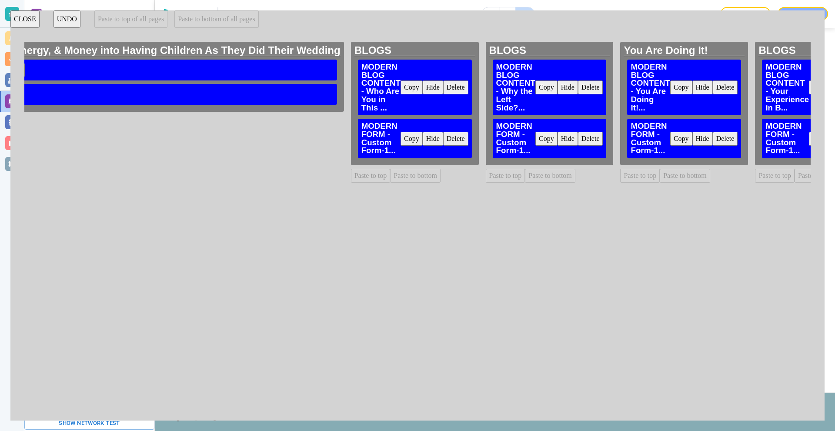
scroll to position [0, 6012]
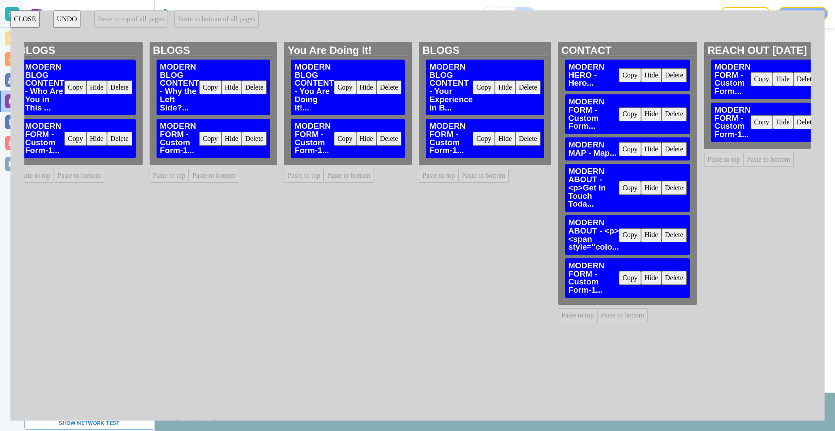
click at [662, 112] on button "Delete" at bounding box center [674, 114] width 25 height 14
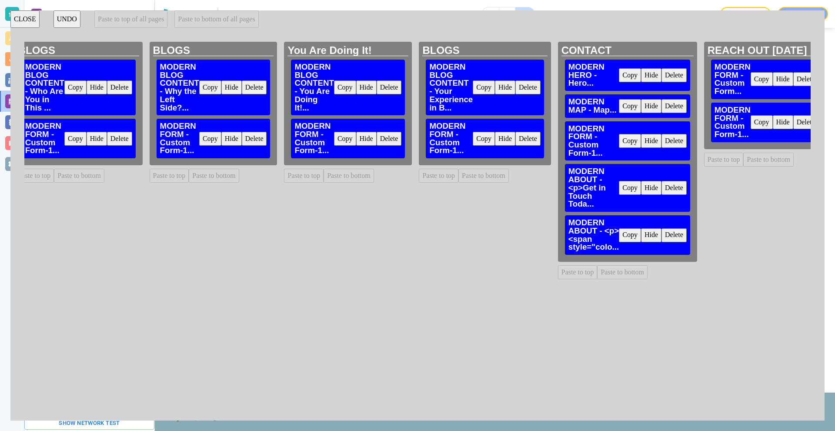
scroll to position [695, 0]
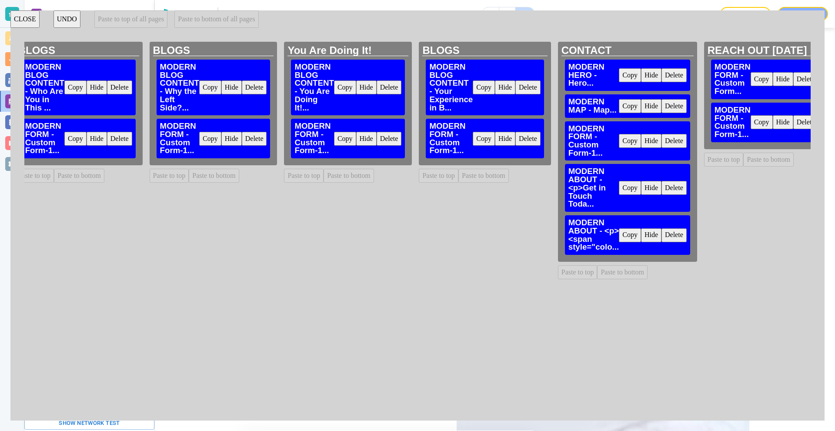
click at [793, 78] on button "Delete" at bounding box center [805, 79] width 25 height 14
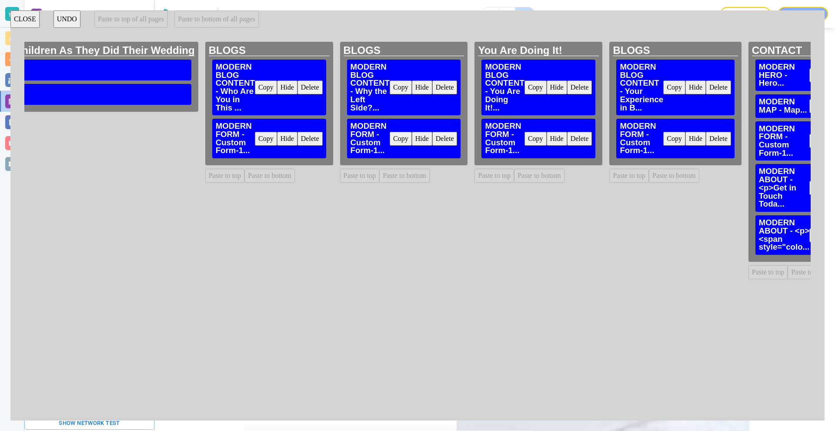
scroll to position [0, 5804]
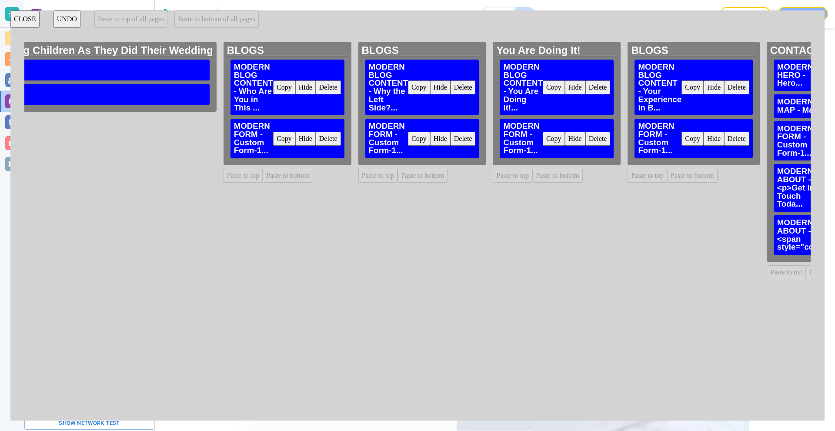
click at [724, 138] on button "Delete" at bounding box center [736, 139] width 25 height 14
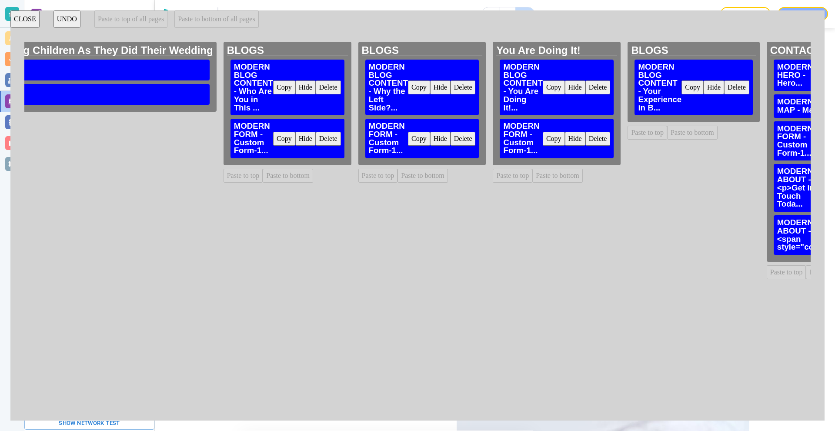
click at [585, 139] on button "Delete" at bounding box center [597, 139] width 25 height 14
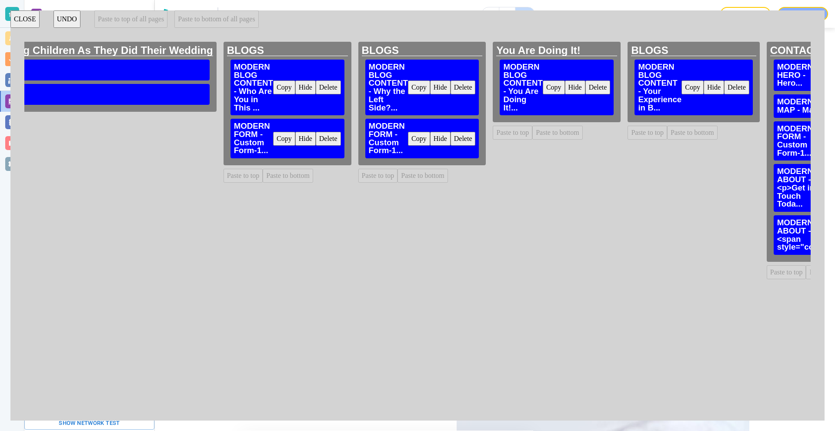
click at [451, 138] on button "Delete" at bounding box center [463, 139] width 25 height 14
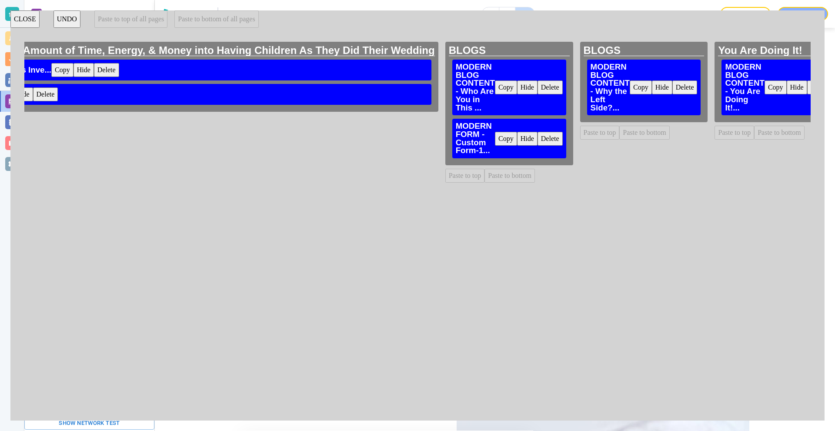
scroll to position [0, 5578]
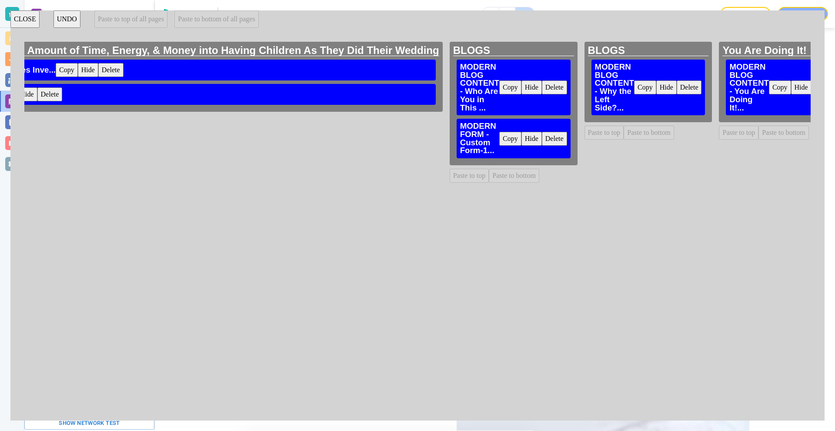
click at [542, 140] on button "Delete" at bounding box center [554, 139] width 25 height 14
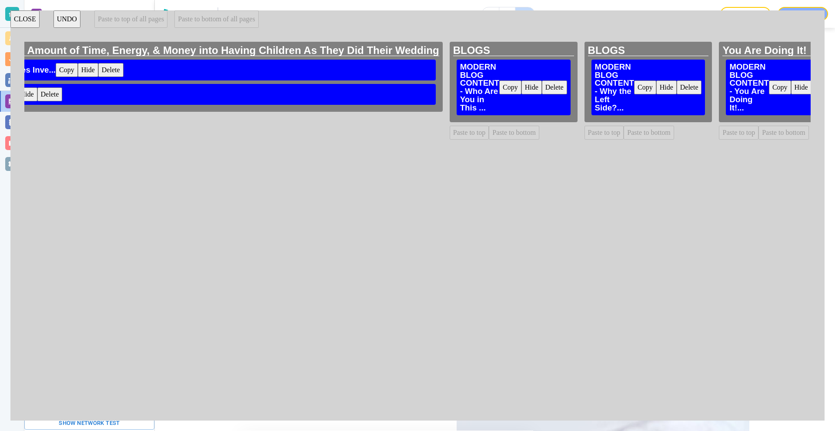
drag, startPoint x: 675, startPoint y: 405, endPoint x: 658, endPoint y: 406, distance: 17.9
click at [658, 406] on div "HOME MODERN HERO - Hero... Copy Hide Delete MODERN BANNER - <p>Serving Jacksonv…" at bounding box center [417, 226] width 786 height 369
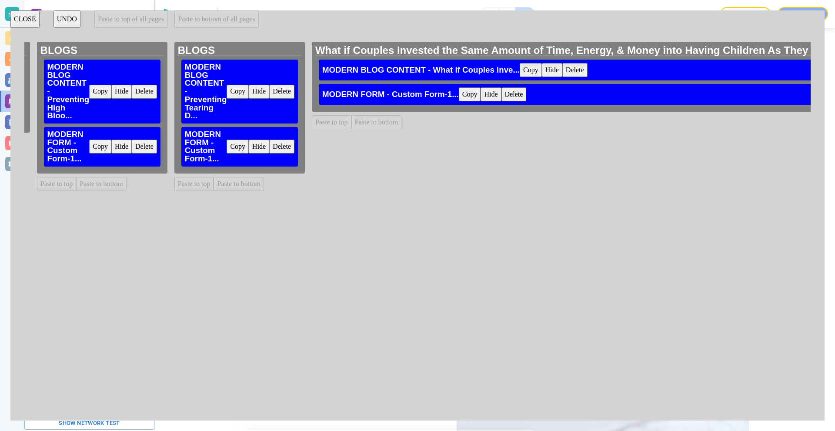
scroll to position [0, 5110]
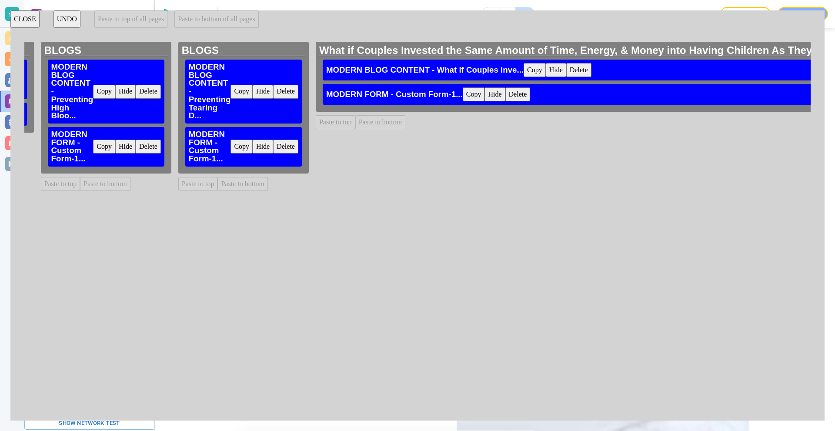
click at [505, 89] on button "Delete" at bounding box center [517, 94] width 25 height 14
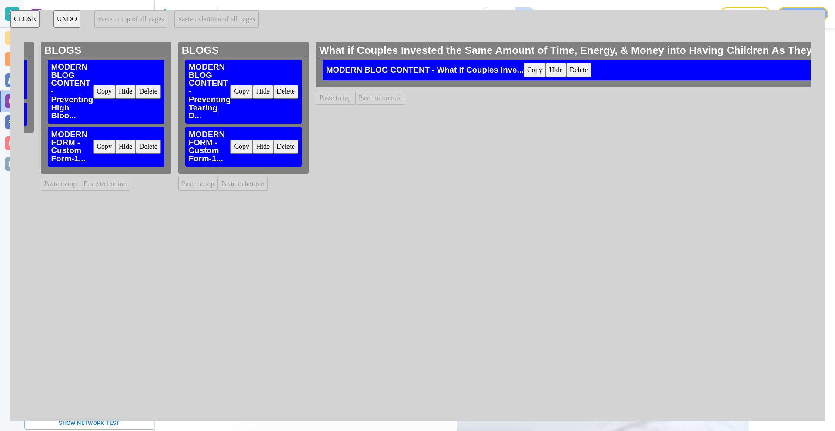
click at [273, 148] on button "Delete" at bounding box center [285, 147] width 25 height 14
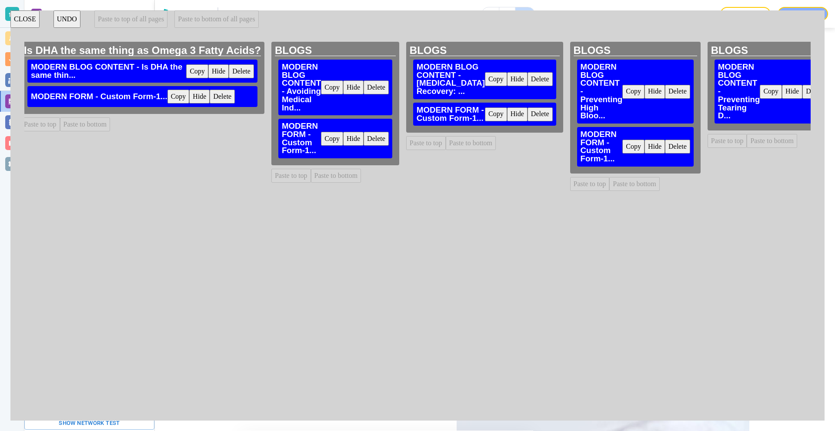
scroll to position [0, 4576]
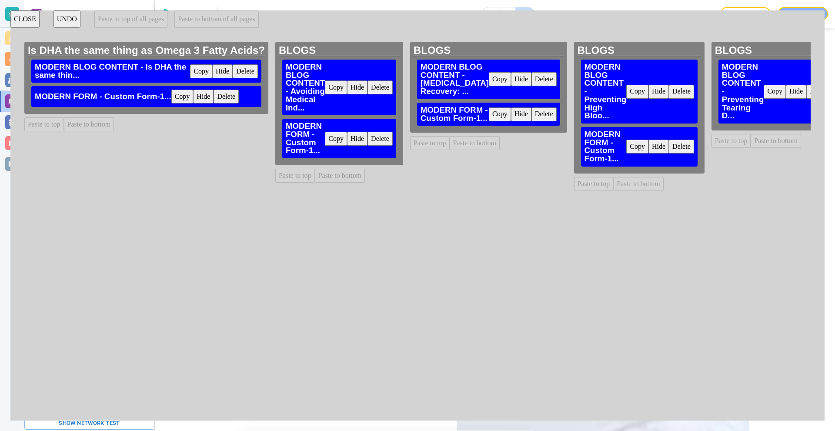
drag, startPoint x: 655, startPoint y: 148, endPoint x: 556, endPoint y: 147, distance: 98.8
click at [669, 148] on button "Delete" at bounding box center [681, 147] width 25 height 14
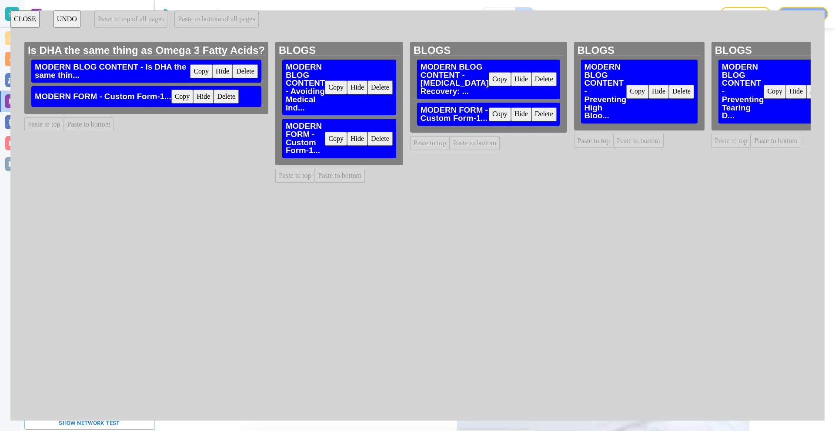
click at [532, 121] on button "Delete" at bounding box center [544, 114] width 25 height 14
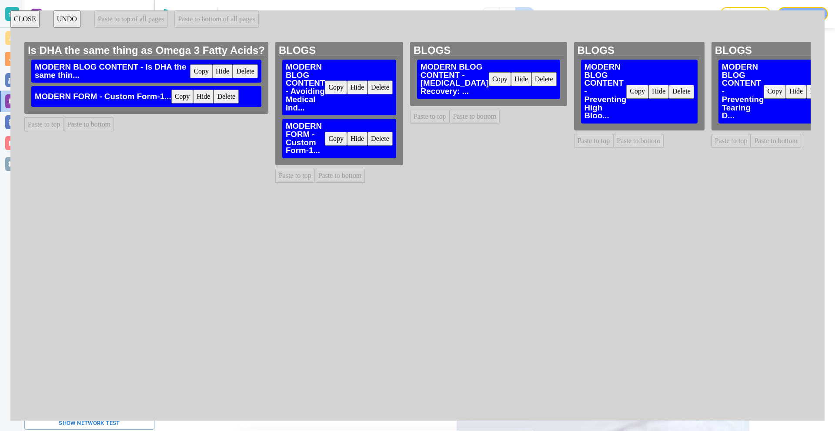
click at [384, 140] on button "Delete" at bounding box center [380, 139] width 25 height 14
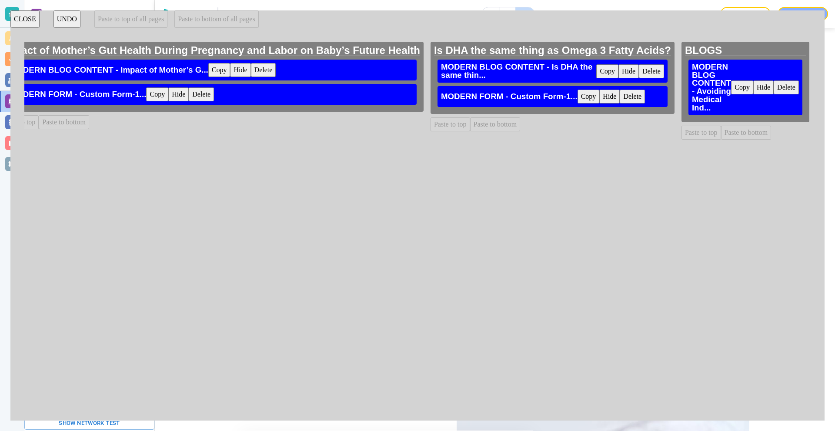
scroll to position [0, 4151]
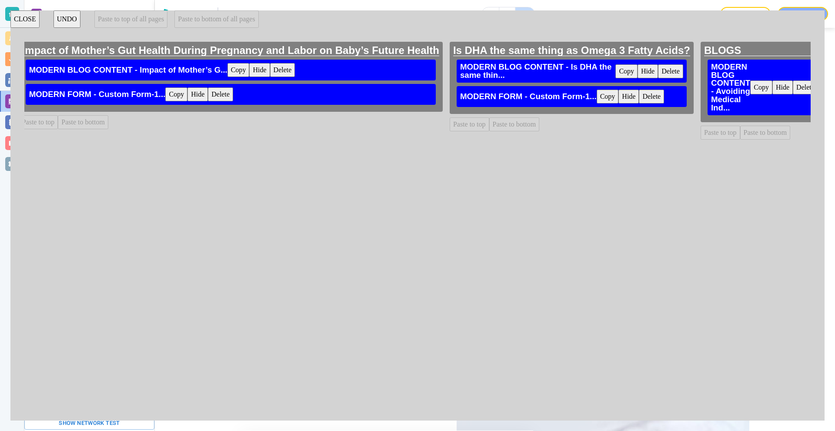
click at [650, 94] on button "Delete" at bounding box center [651, 97] width 25 height 14
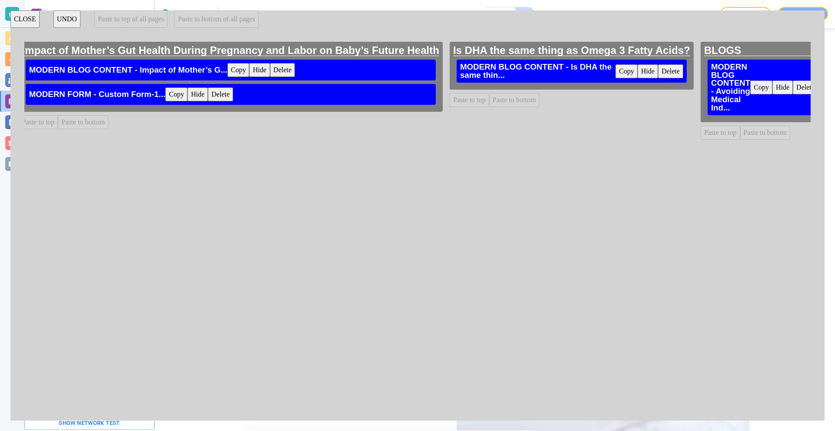
click at [226, 94] on button "Delete" at bounding box center [220, 94] width 25 height 14
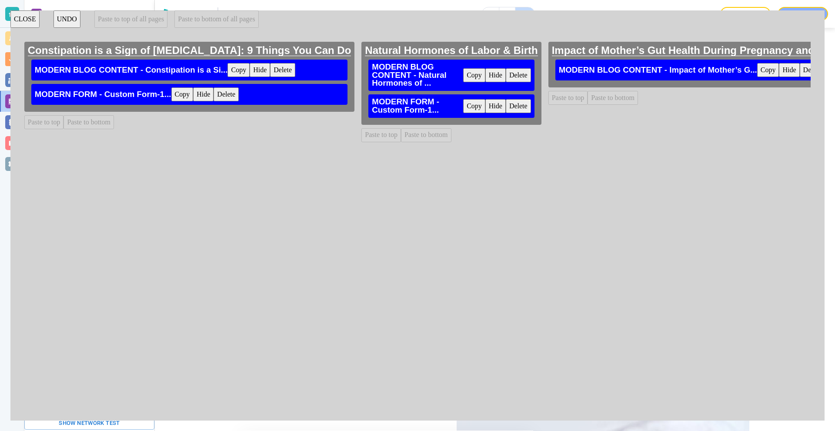
scroll to position [0, 3605]
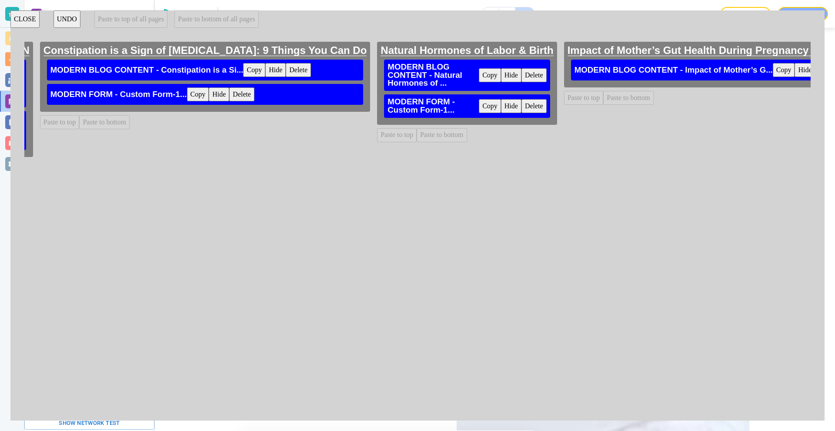
click at [534, 109] on button "Delete" at bounding box center [534, 106] width 25 height 14
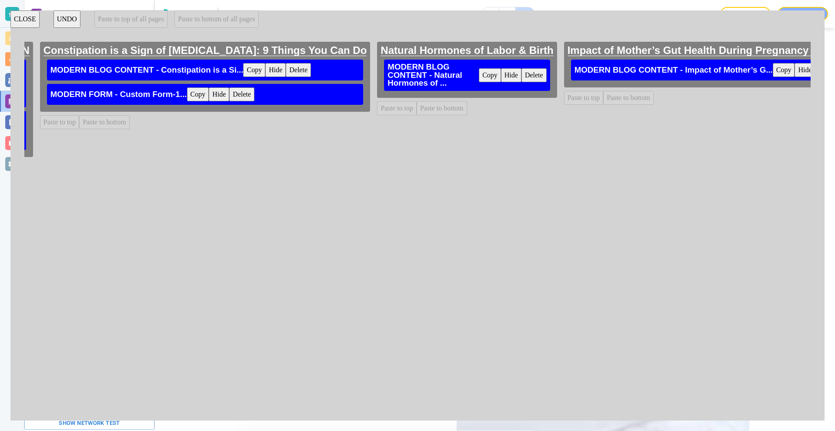
click at [229, 94] on button "Delete" at bounding box center [241, 94] width 25 height 14
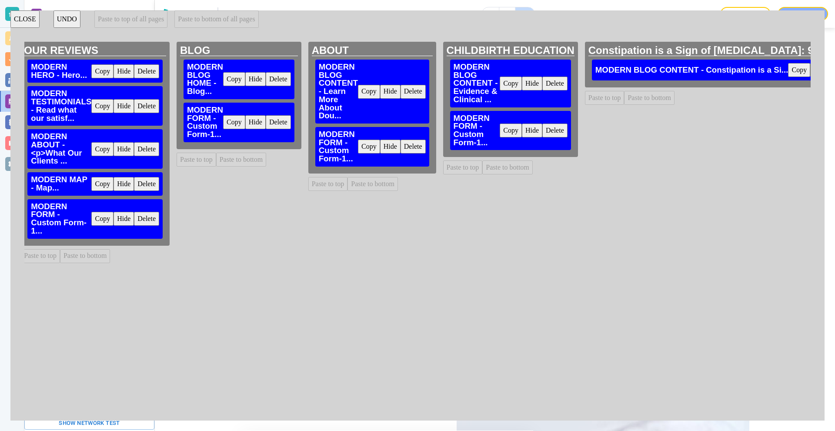
scroll to position [0, 3033]
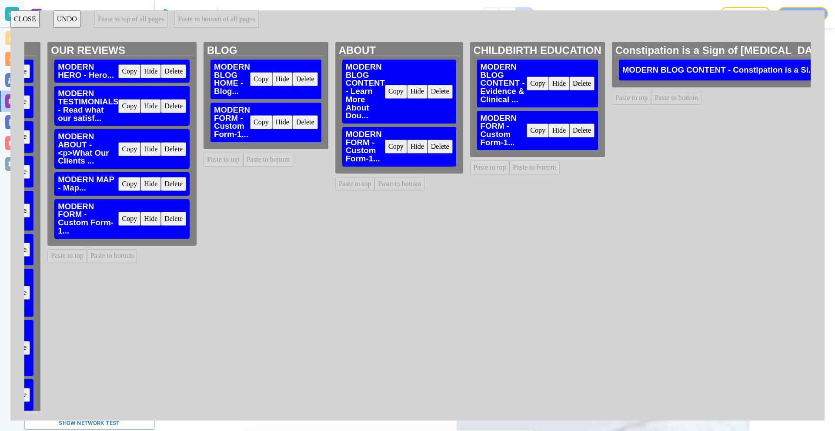
click at [569, 132] on button "Delete" at bounding box center [581, 131] width 25 height 14
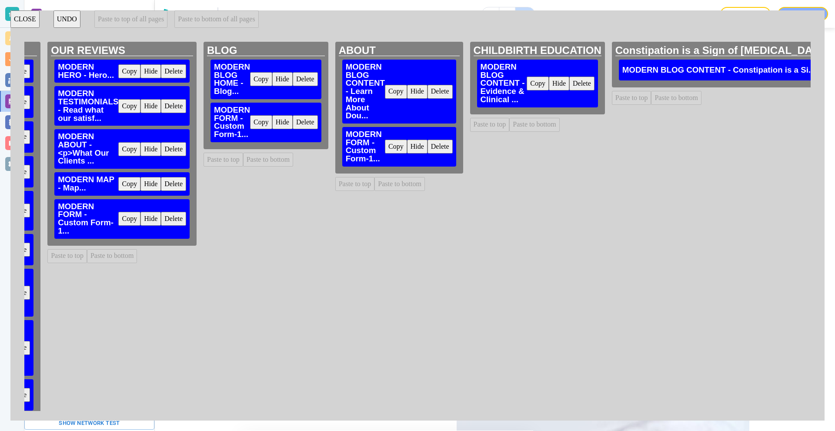
drag, startPoint x: 379, startPoint y: 149, endPoint x: 488, endPoint y: 123, distance: 111.9
click at [385, 148] on button "Copy" at bounding box center [396, 147] width 22 height 14
click at [527, 124] on button "Paste to bottom" at bounding box center [534, 125] width 50 height 14
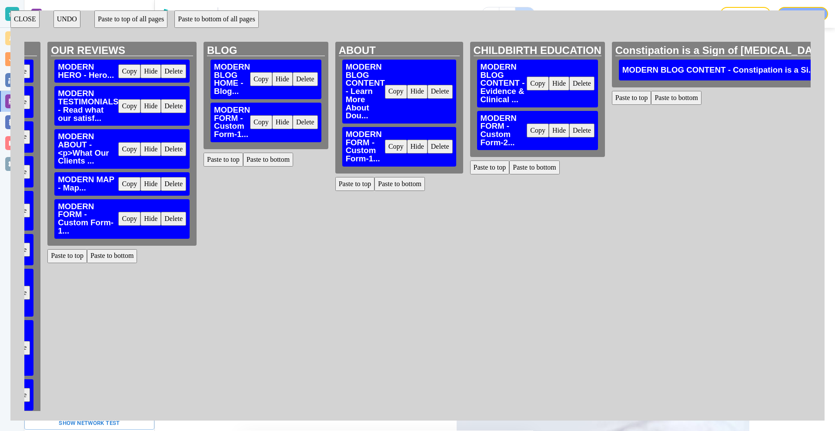
click at [344, 52] on h2 "ABOUT" at bounding box center [399, 50] width 121 height 10
click at [293, 124] on button "Delete" at bounding box center [305, 122] width 25 height 14
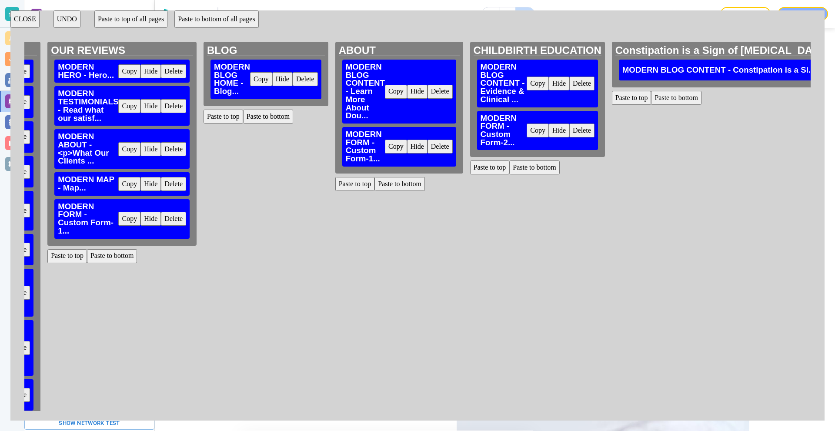
click at [431, 147] on button "Delete" at bounding box center [440, 147] width 25 height 14
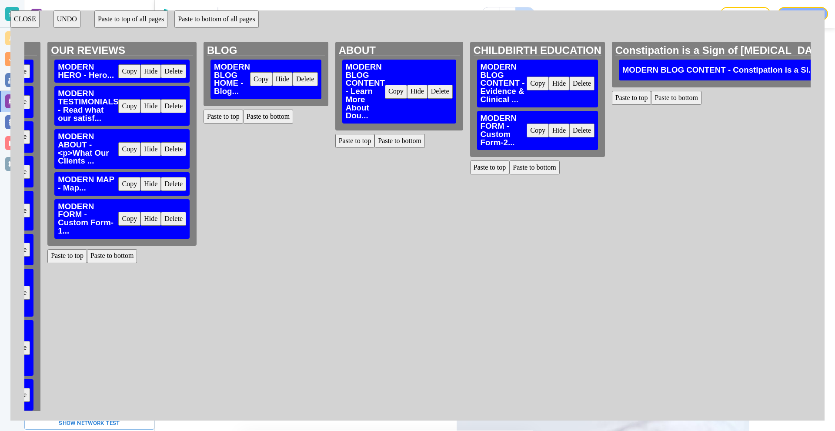
click at [569, 129] on button "Delete" at bounding box center [581, 131] width 25 height 14
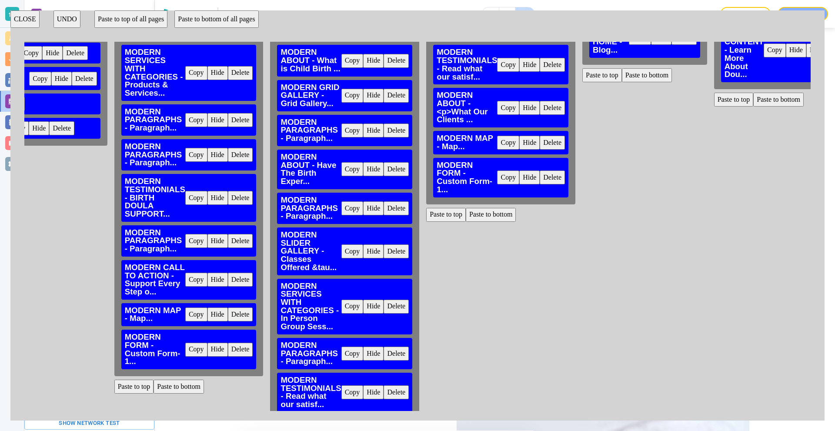
scroll to position [348, 2655]
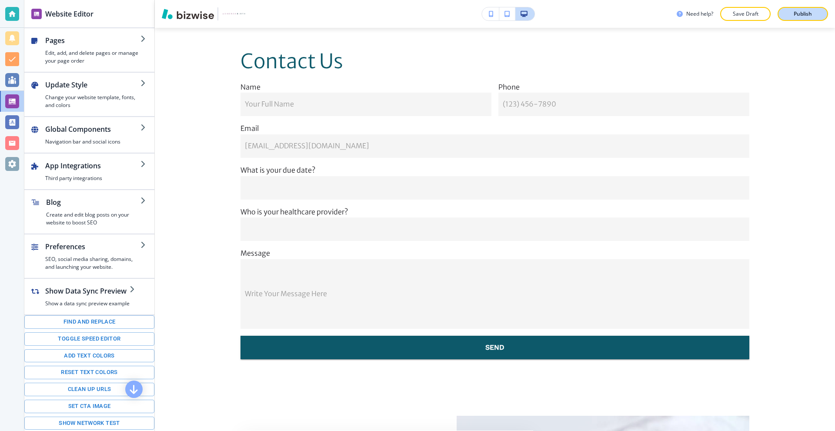
click at [802, 10] on p "Publish" at bounding box center [803, 14] width 18 height 8
